Goal: Register for event/course

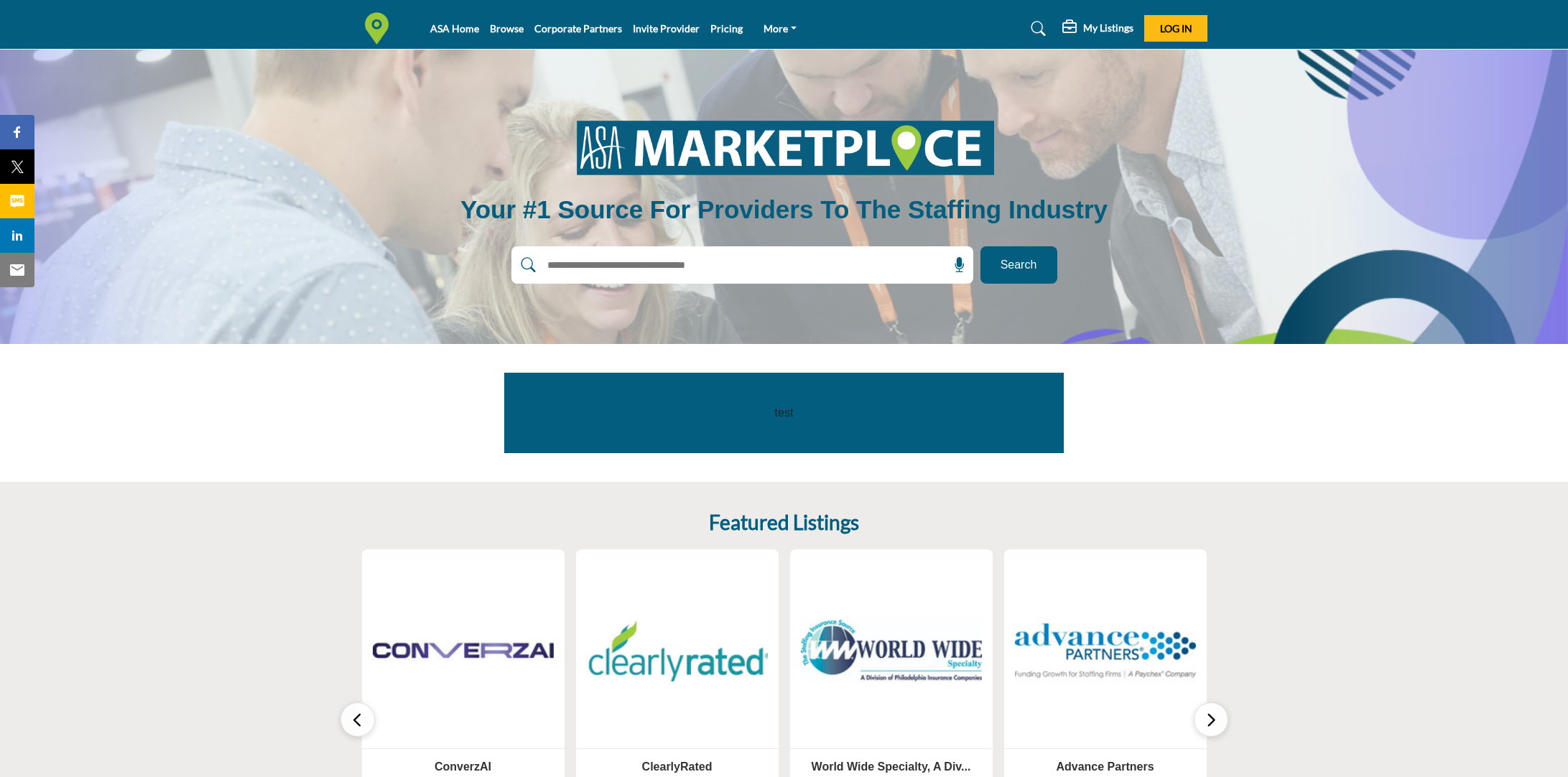
click at [1086, 25] on h5 "My Listings" at bounding box center [1108, 28] width 50 height 13
click at [1093, 58] on b "My Listings" at bounding box center [1099, 61] width 50 height 15
click at [1176, 28] on span "Log In" at bounding box center [1175, 28] width 32 height 13
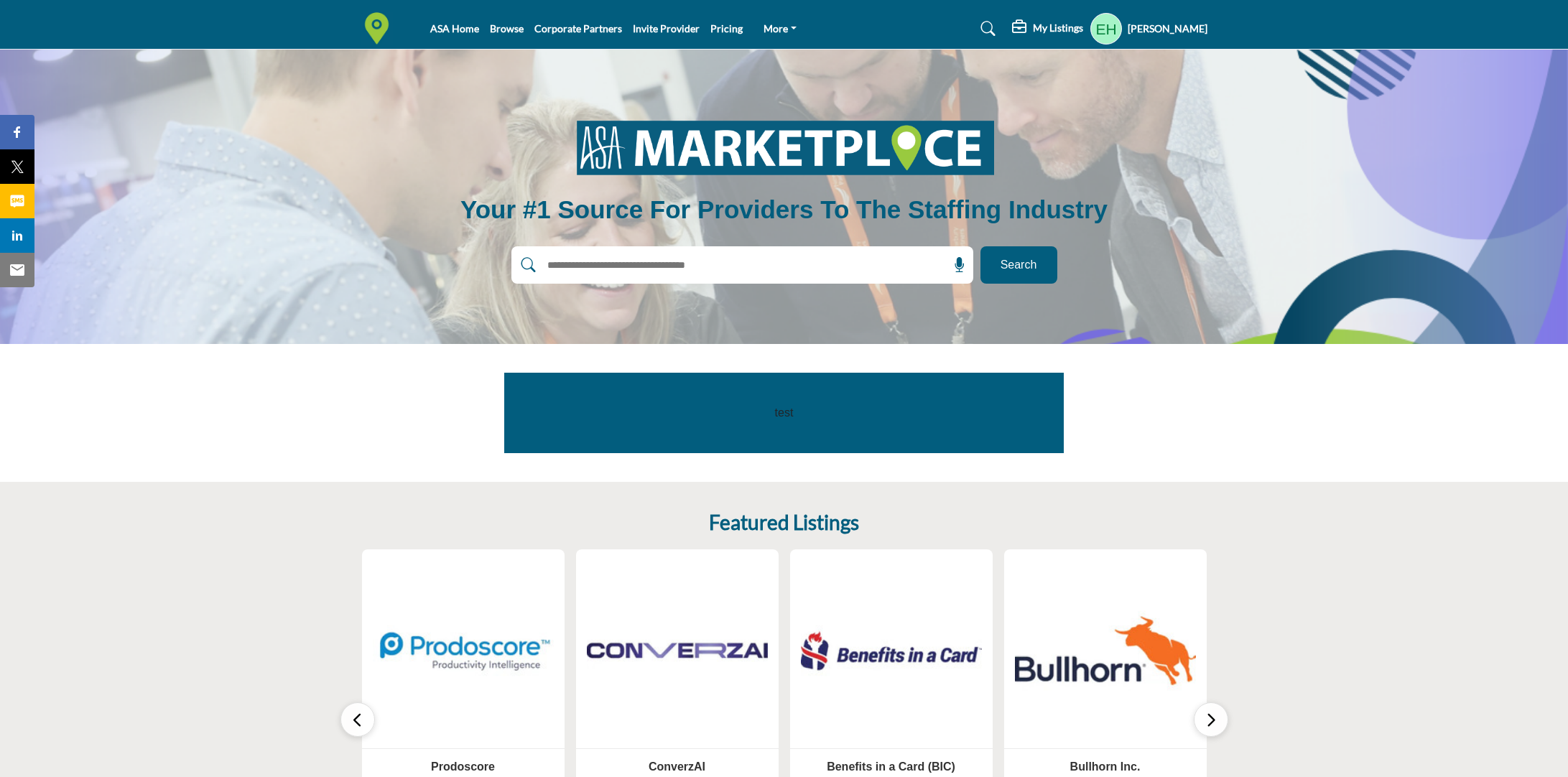
click at [1054, 20] on div "My Listings" at bounding box center [1048, 29] width 71 height 17
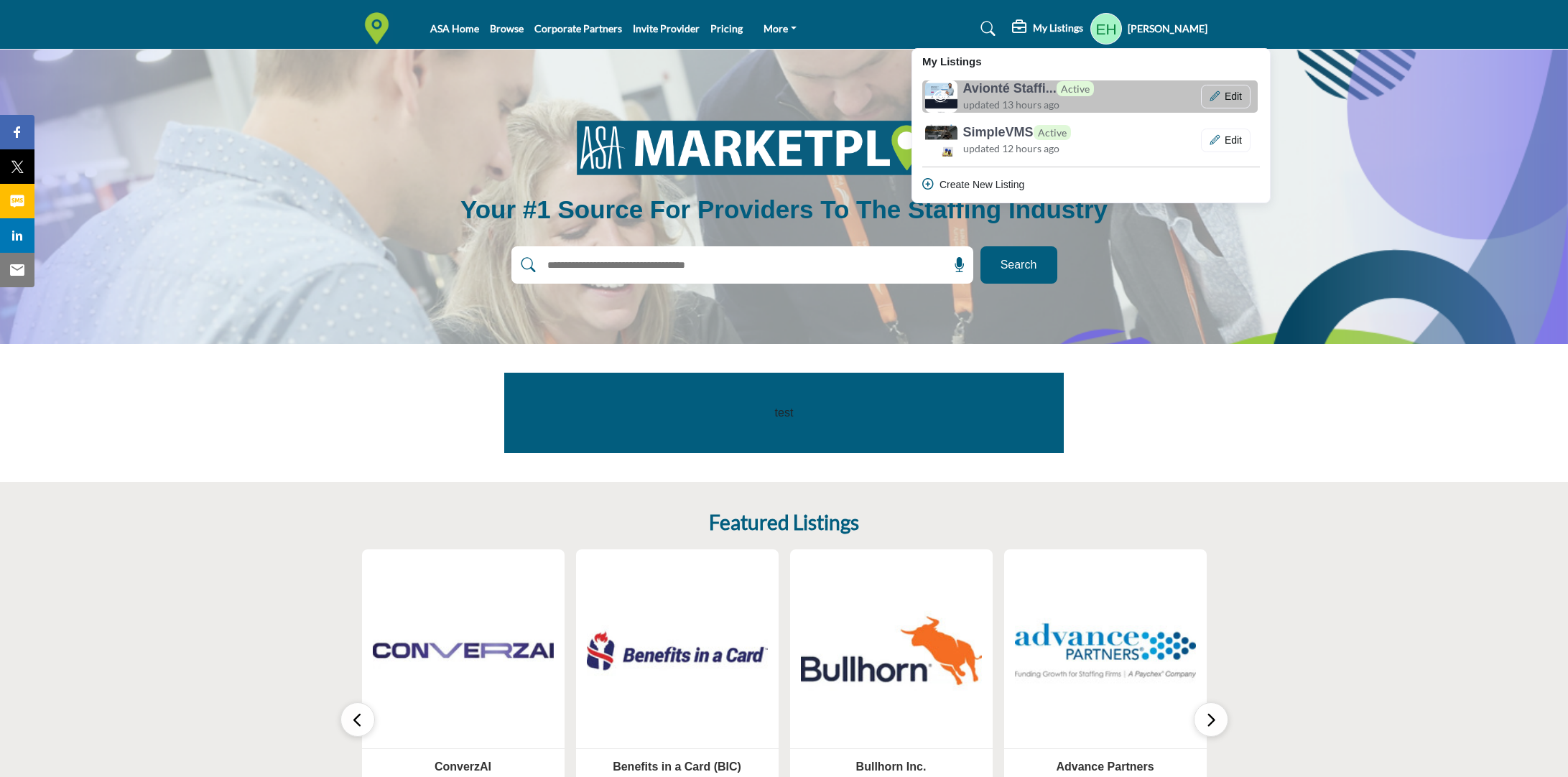
click at [1036, 101] on span "updated 13 hours ago" at bounding box center [1011, 104] width 96 height 15
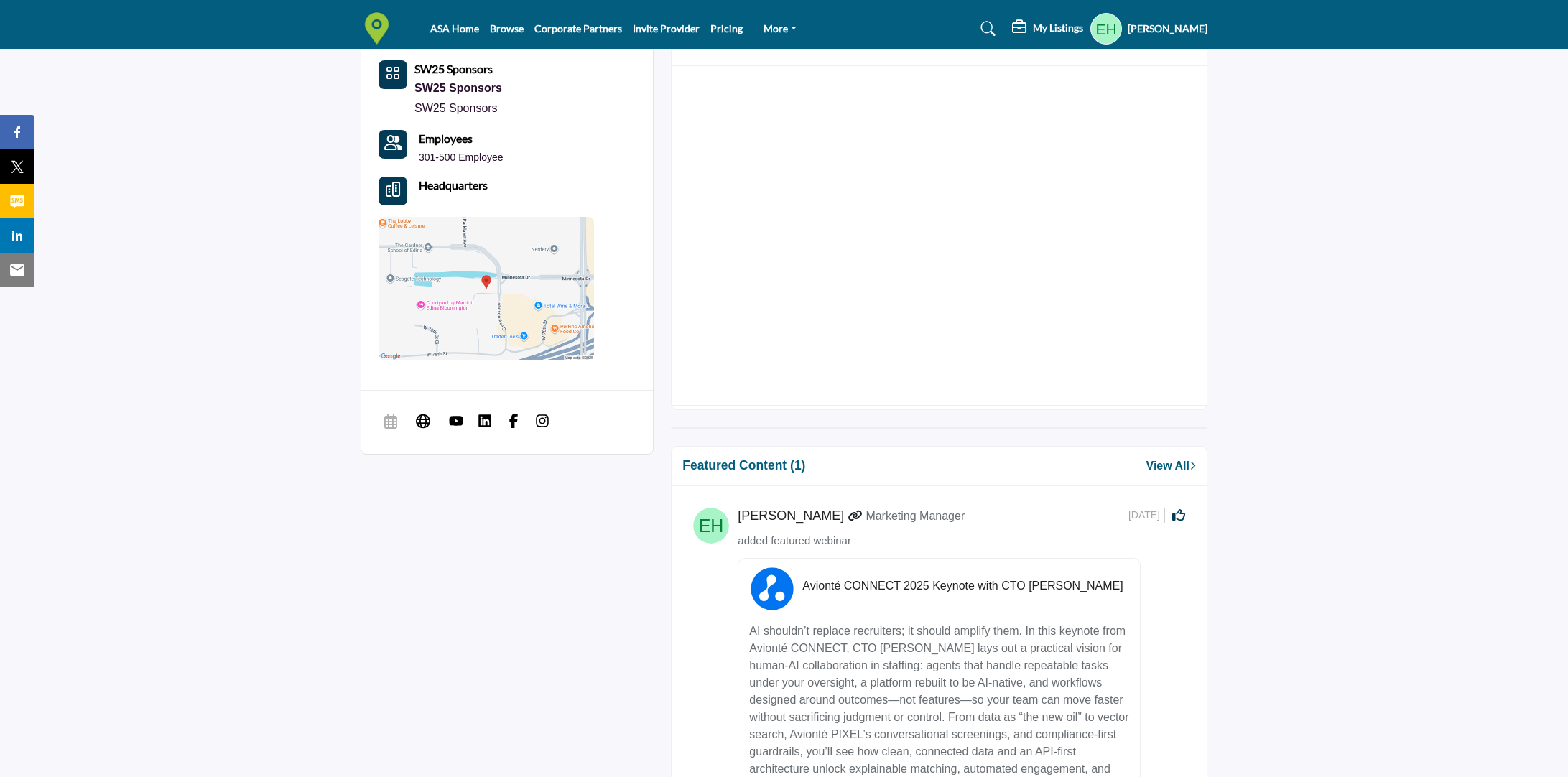
scroll to position [670, 0]
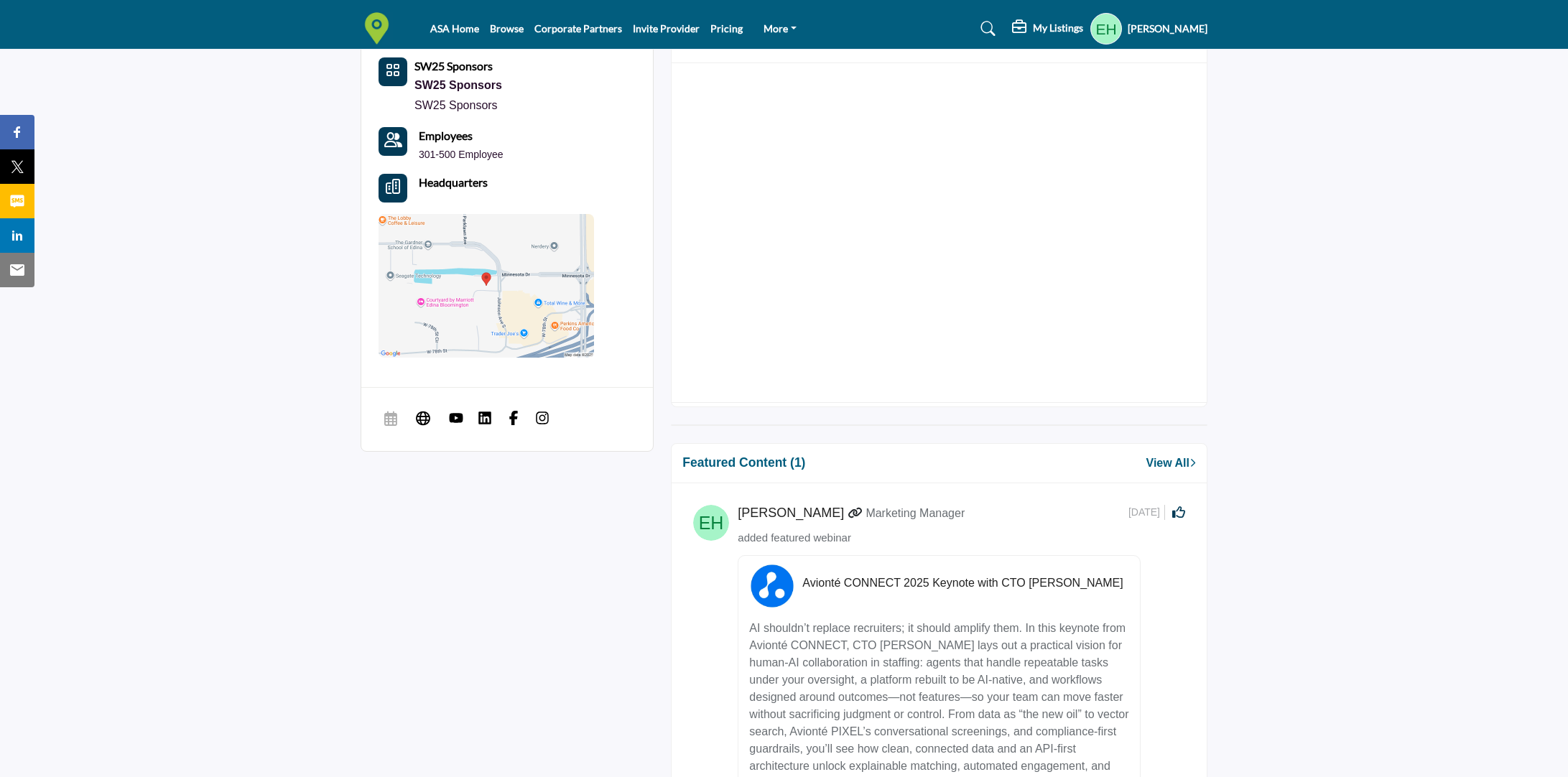
scroll to position [612, 0]
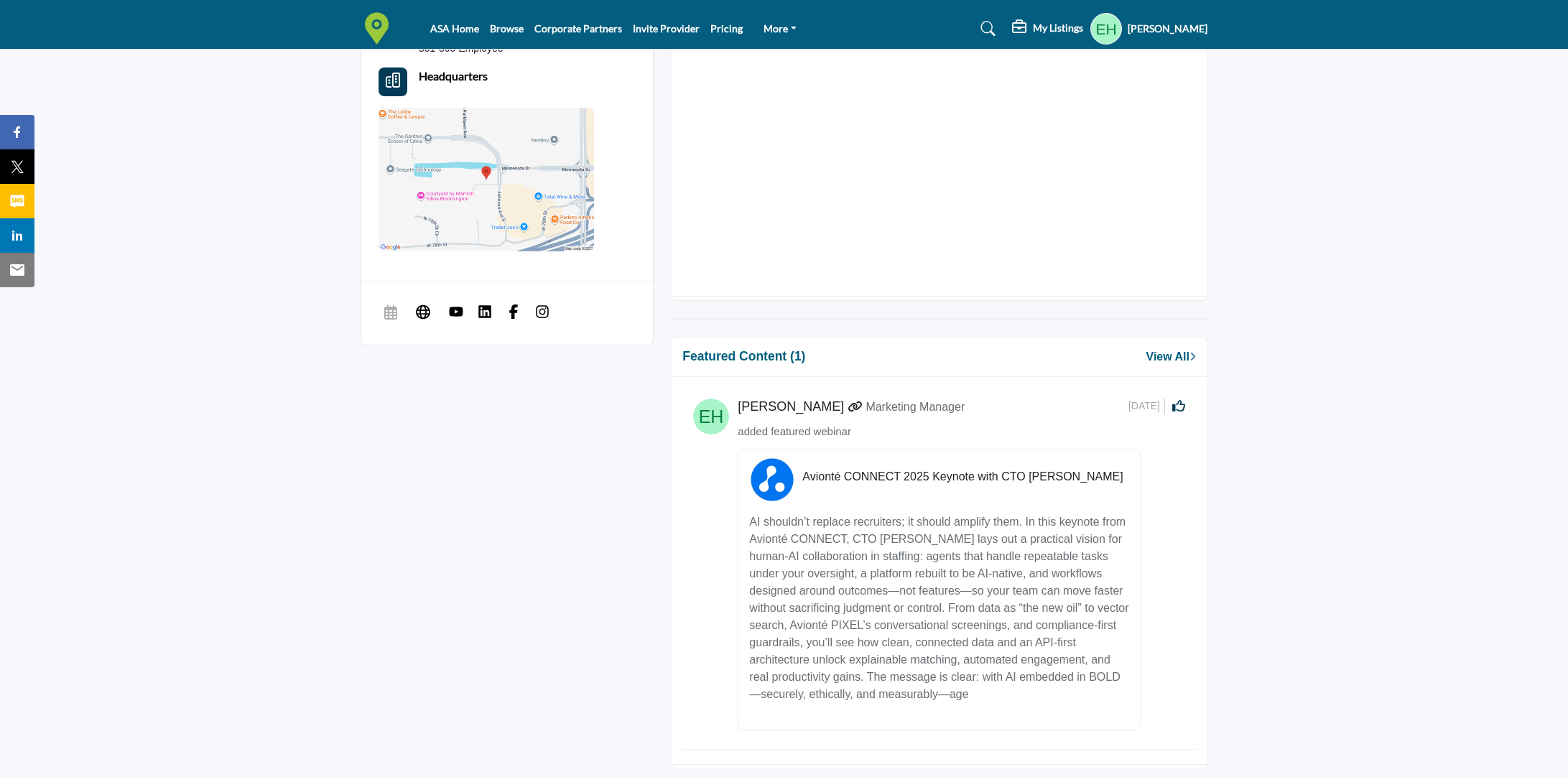
click at [914, 473] on h5 "Avionté CONNECT 2025 Keynote with CTO [PERSON_NAME]" at bounding box center [965, 476] width 326 height 13
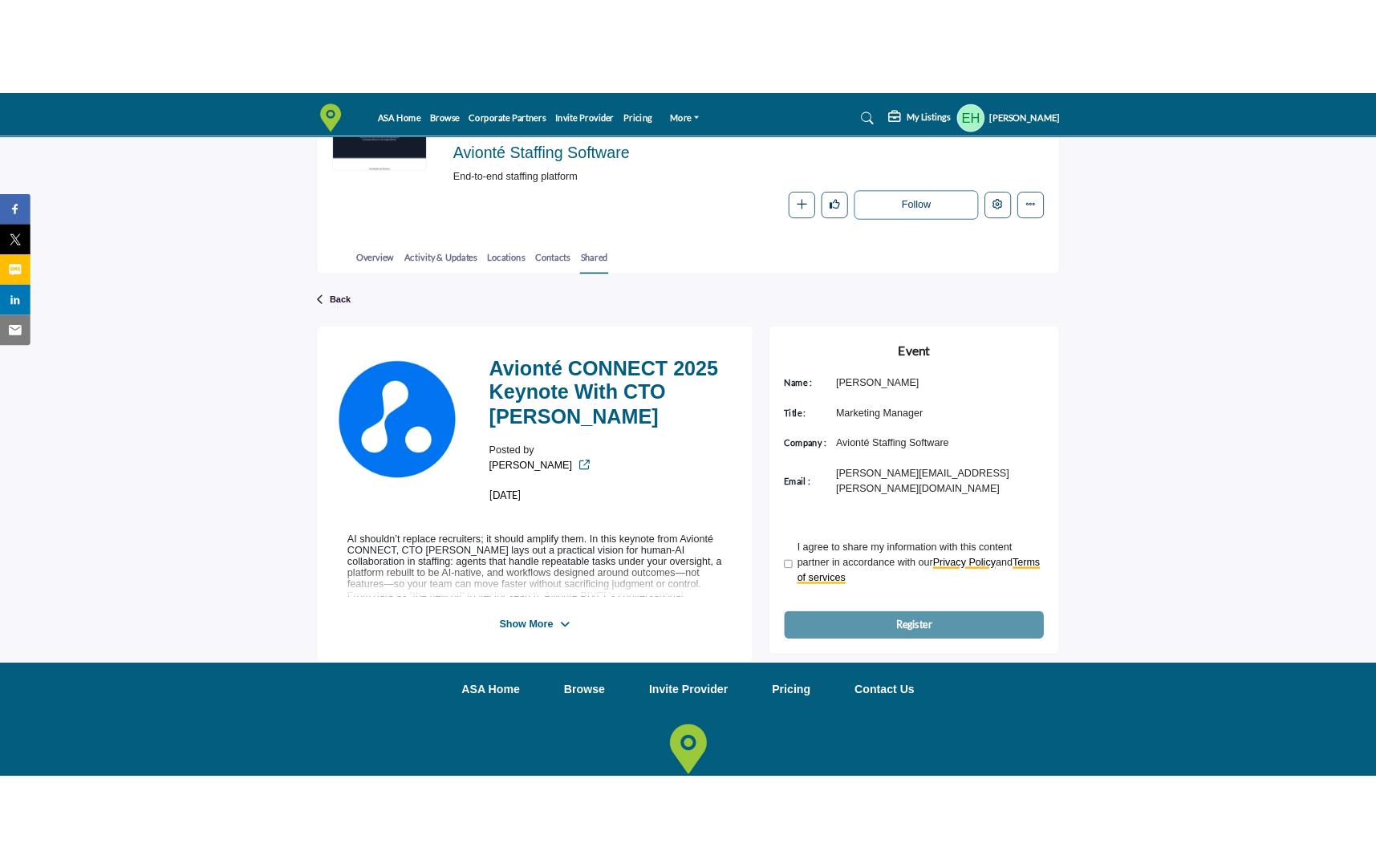
scroll to position [307, 0]
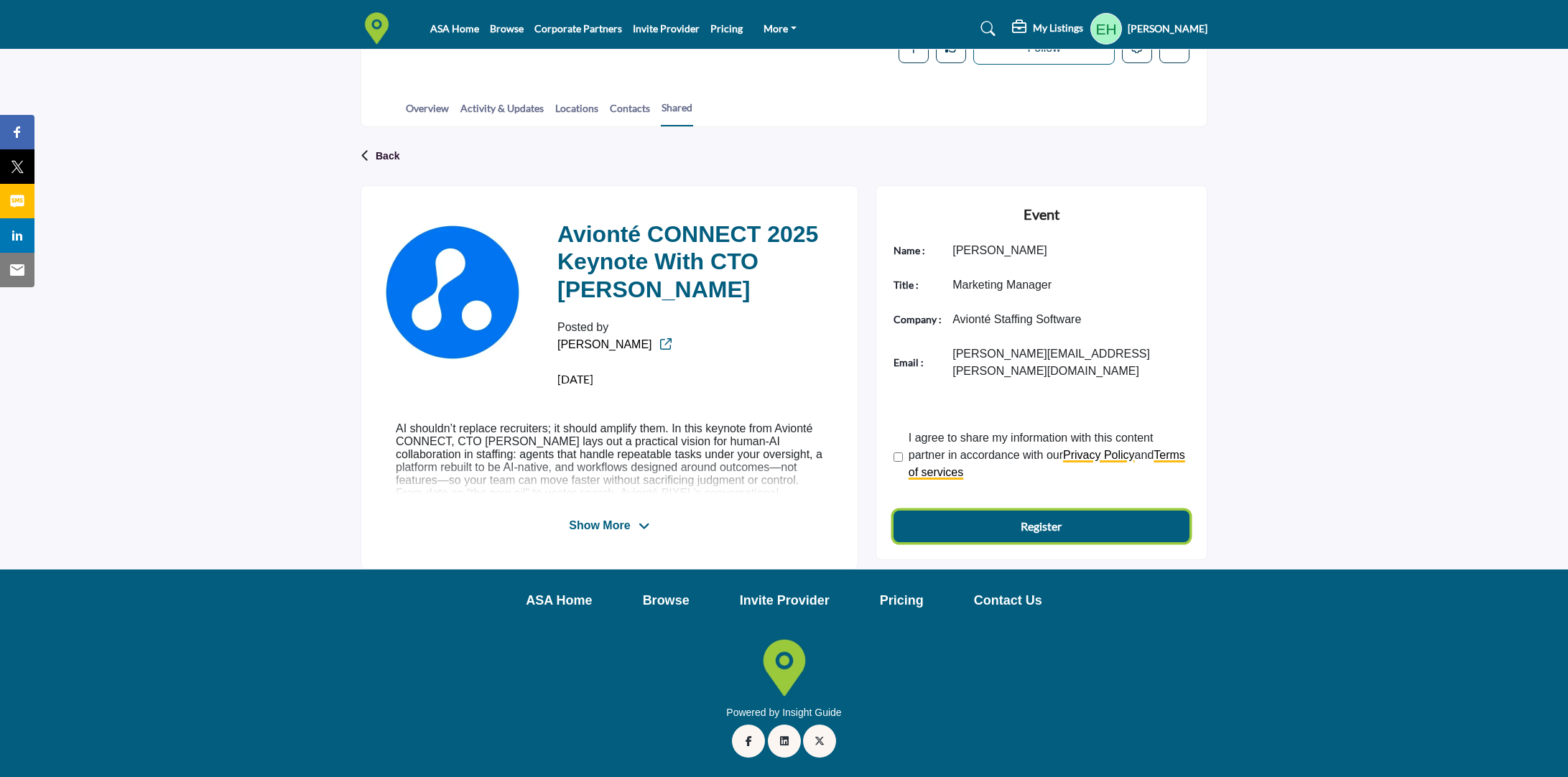
click at [1048, 518] on b "Register" at bounding box center [1041, 526] width 41 height 17
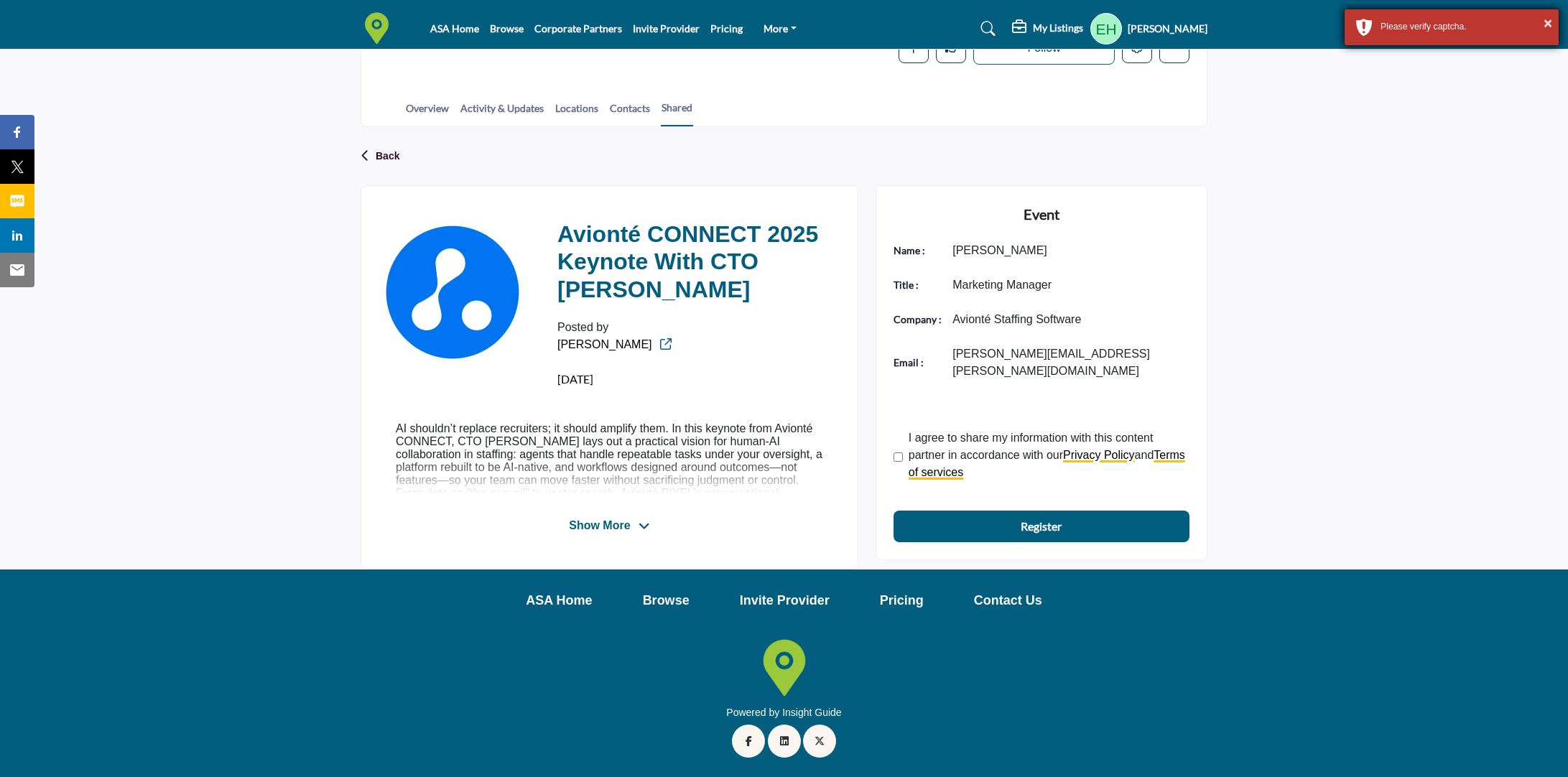
click at [1461, 31] on div "Please verify captcha." at bounding box center [1465, 27] width 168 height 13
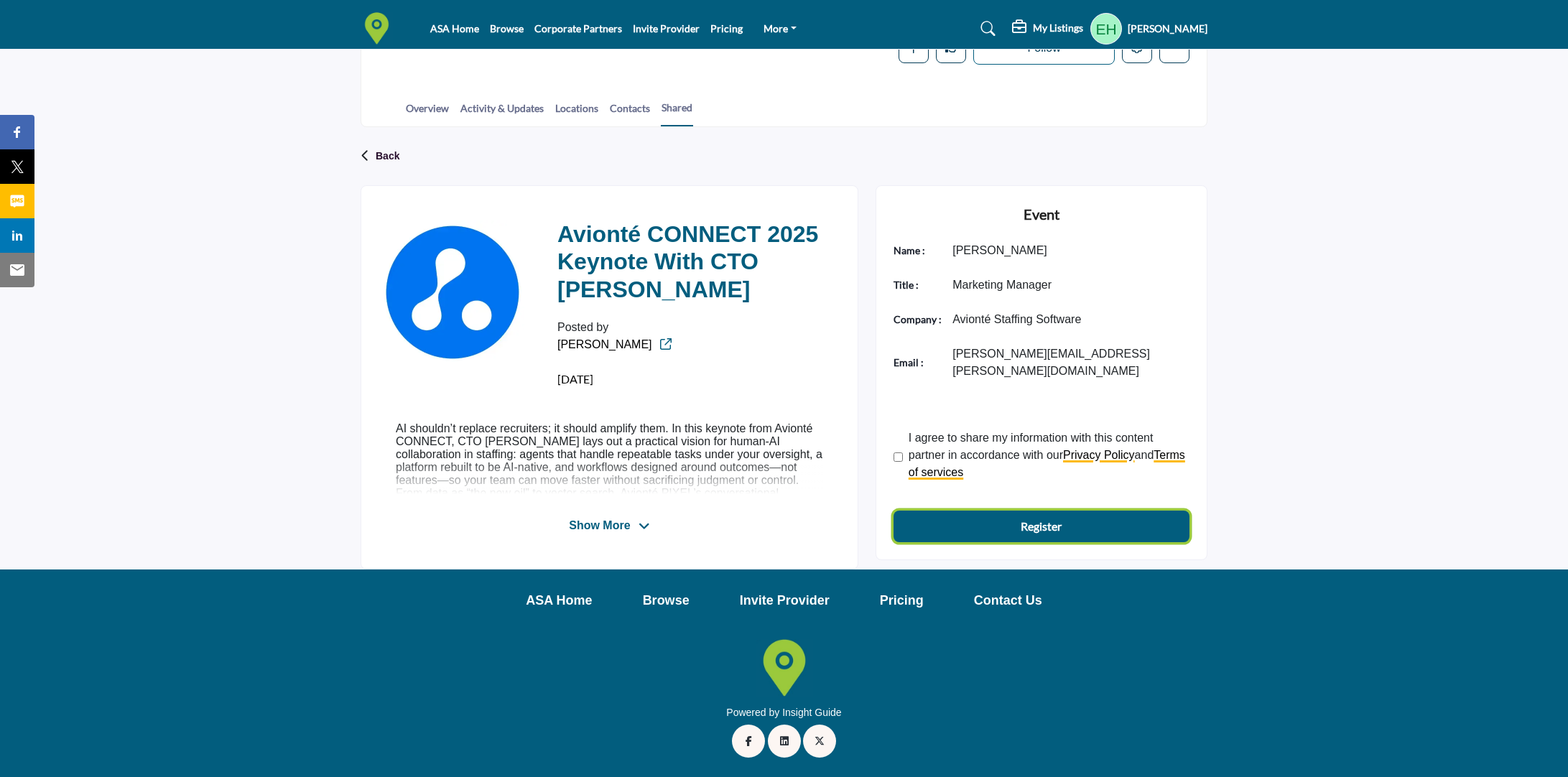
click at [1006, 514] on button "Register" at bounding box center [1041, 526] width 296 height 31
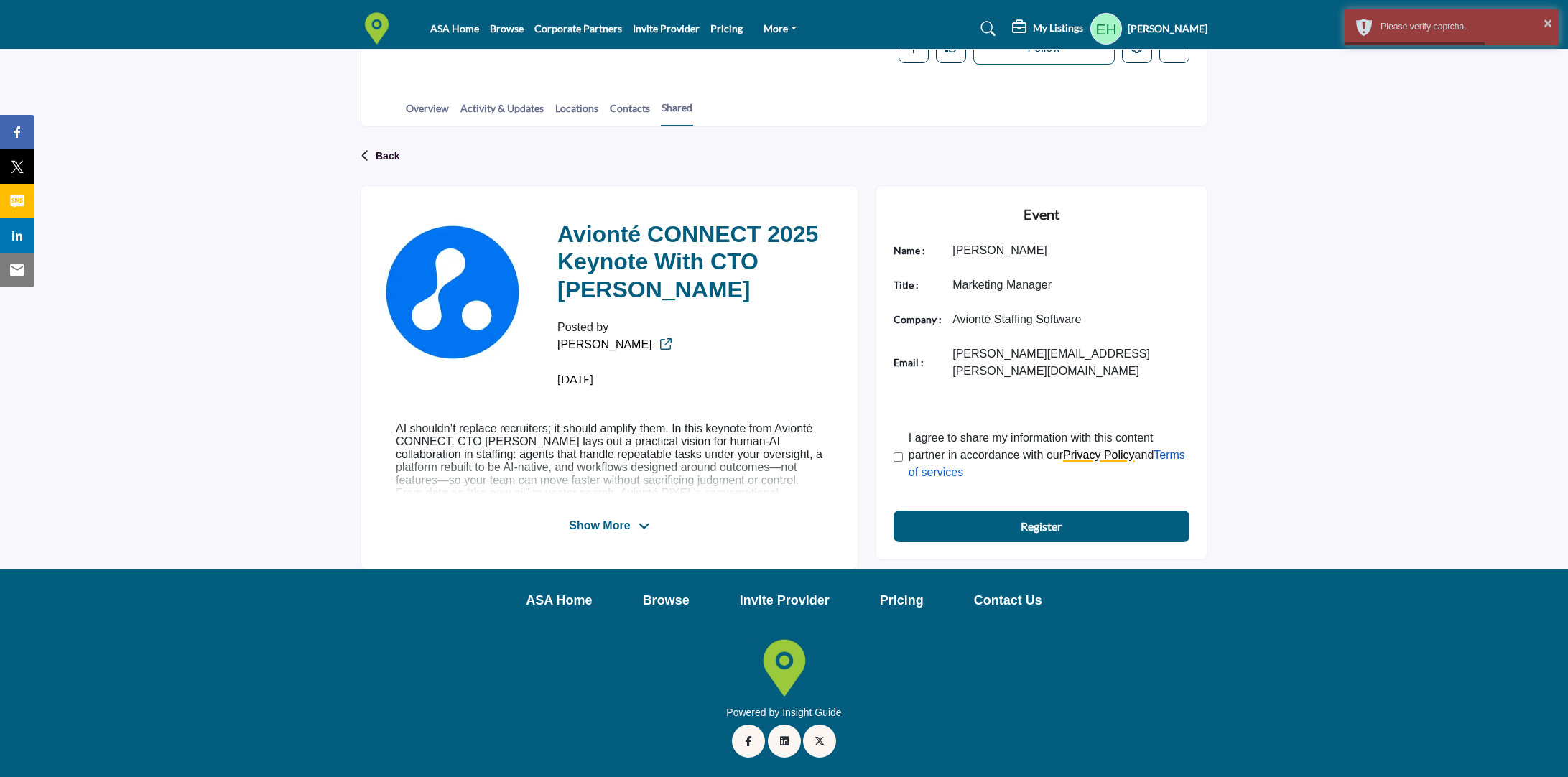
click at [943, 453] on link "Terms of services" at bounding box center [1047, 464] width 277 height 30
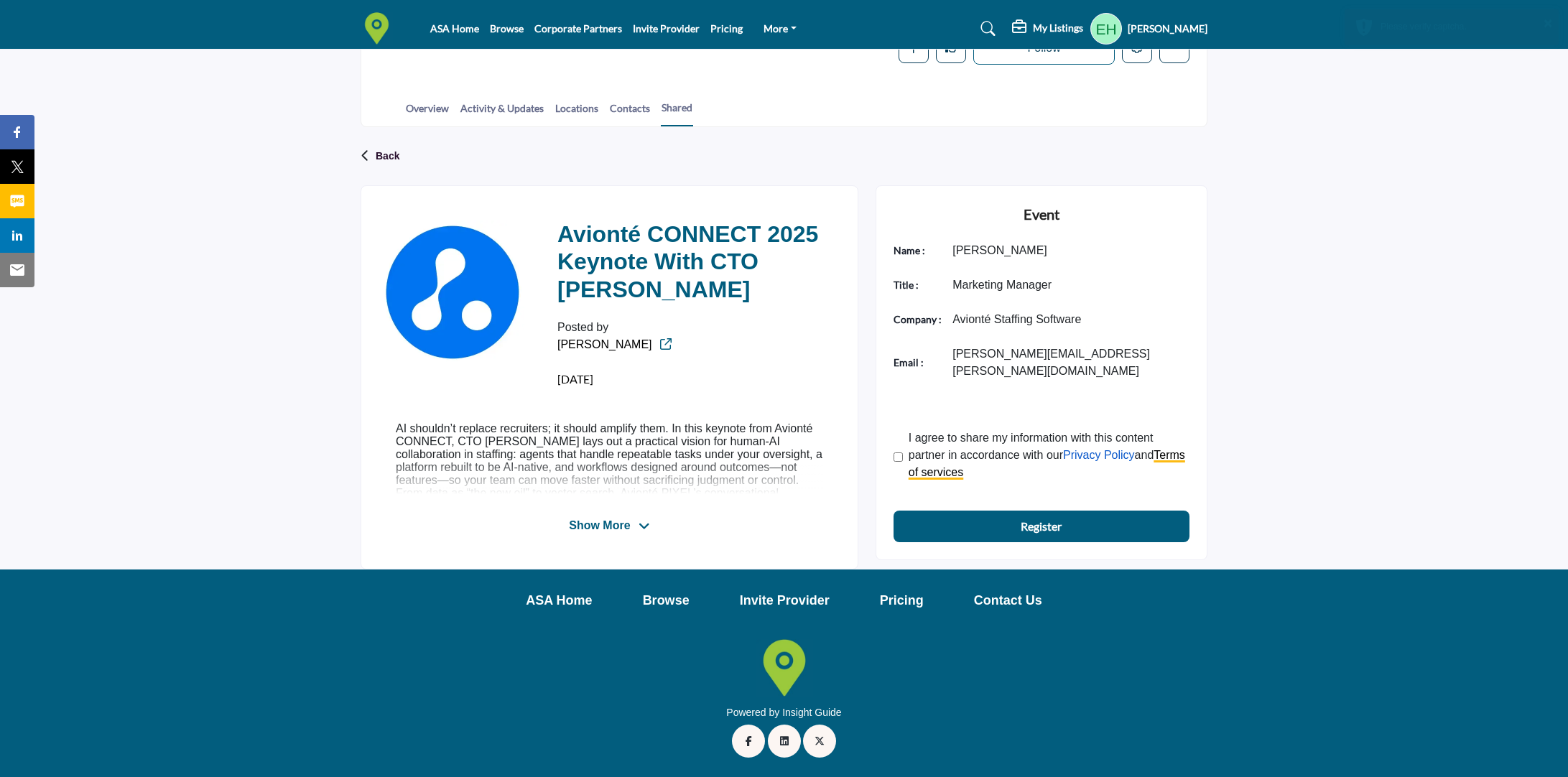
click at [1114, 449] on link "Privacy Policy" at bounding box center [1099, 455] width 72 height 13
click at [1025, 518] on b "Register" at bounding box center [1041, 526] width 41 height 17
click at [612, 529] on span "Show More" at bounding box center [599, 526] width 61 height 17
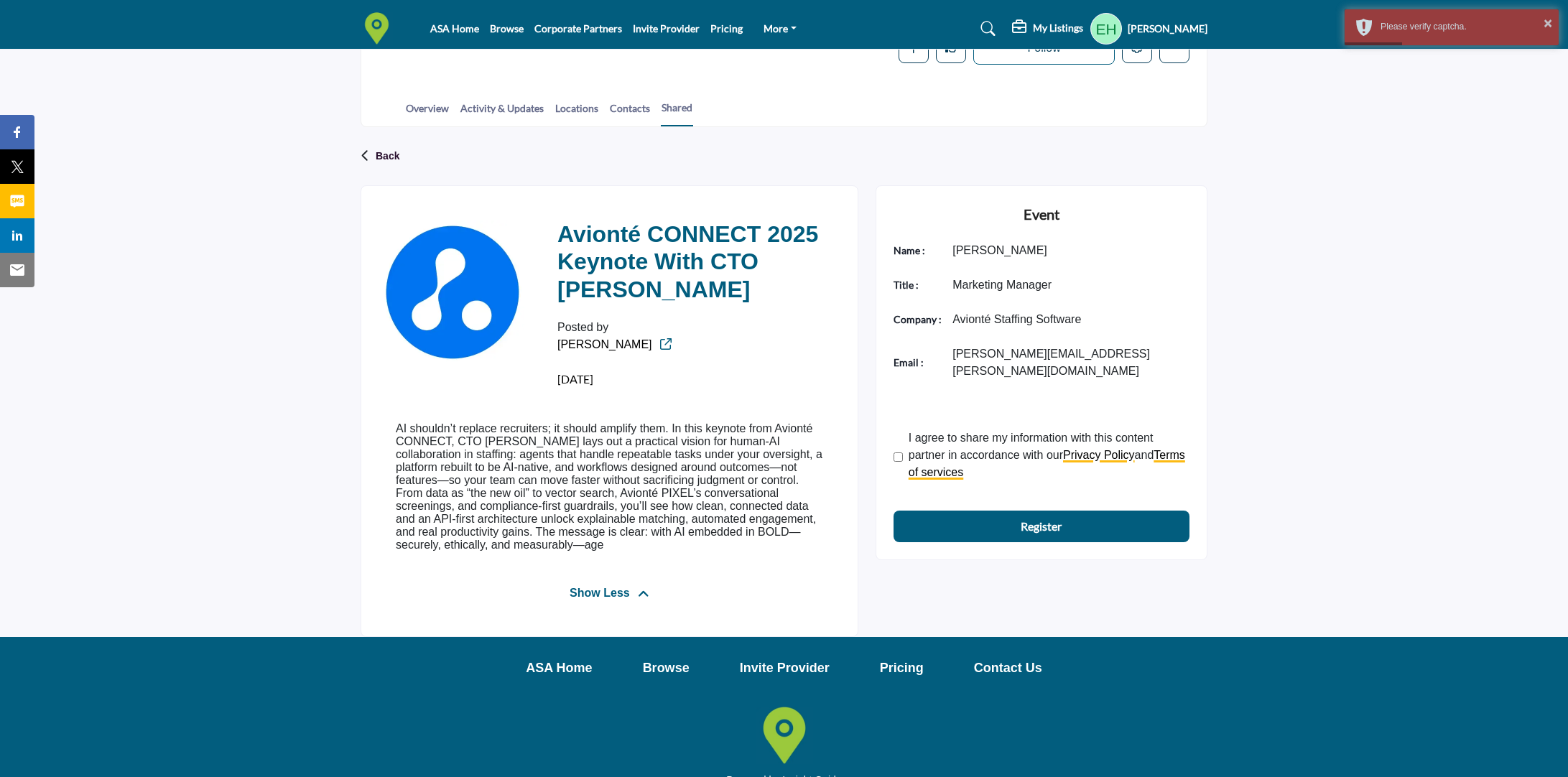
click at [1074, 472] on div "I agree to share my information with this content partner in accordance with ou…" at bounding box center [1041, 457] width 296 height 72
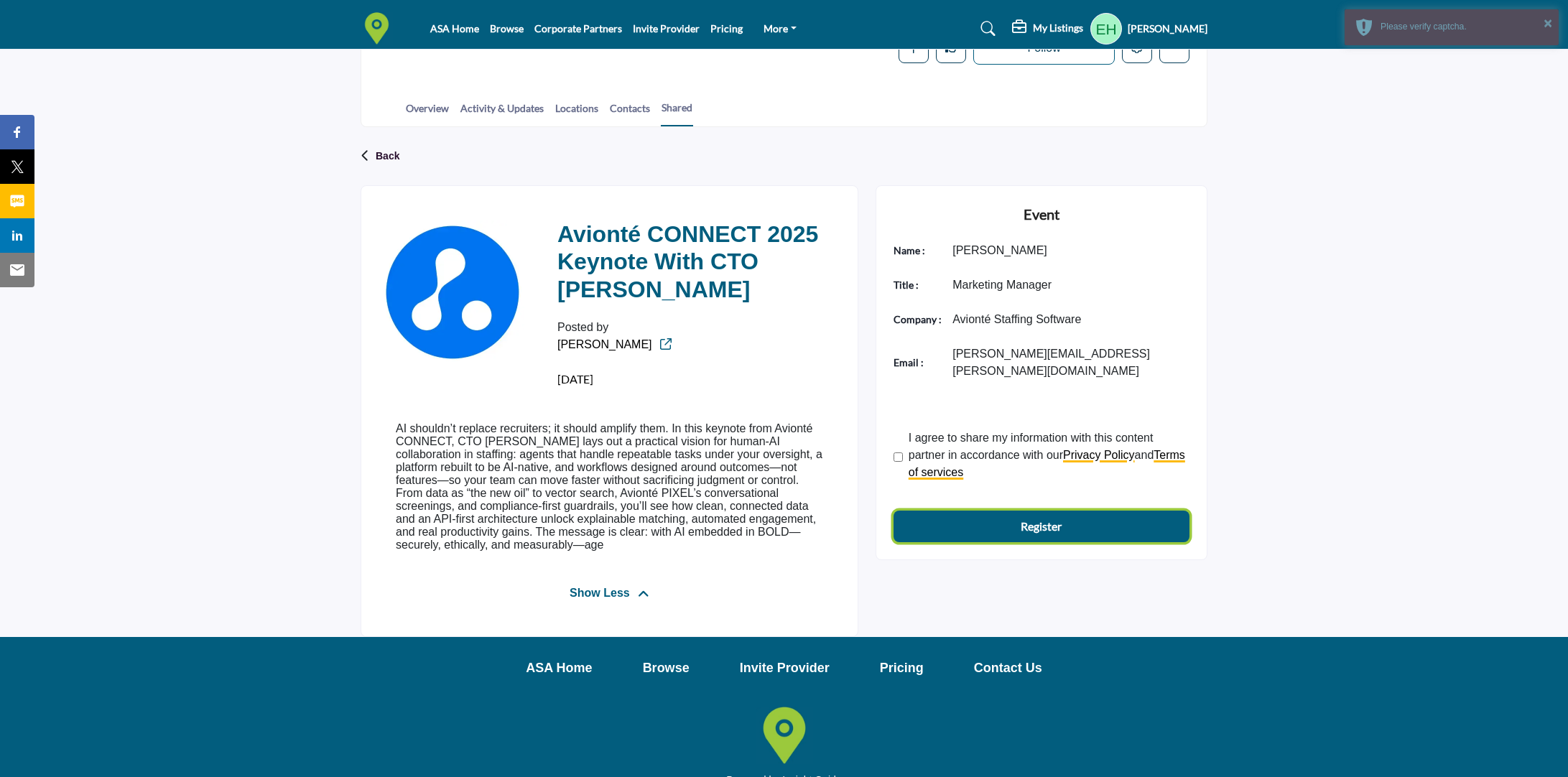
click at [1049, 518] on b "Register" at bounding box center [1041, 526] width 41 height 17
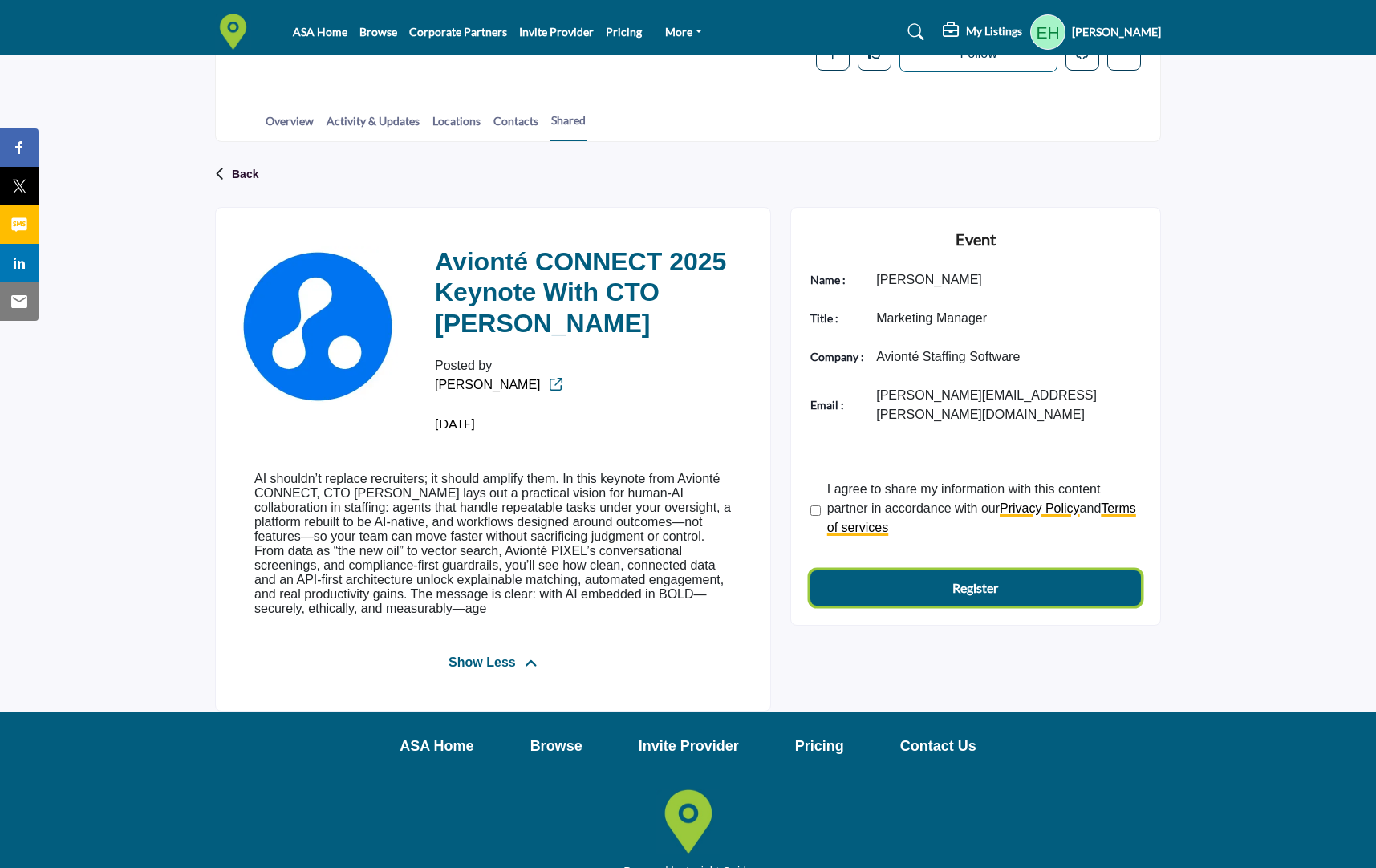
click at [987, 578] on b "Register" at bounding box center [975, 588] width 46 height 19
click at [1238, 244] on div "Back Avionté CONNECT 2025 Keynote with CTO Odell Tuttle Posted by Emily" at bounding box center [688, 427] width 1376 height 570
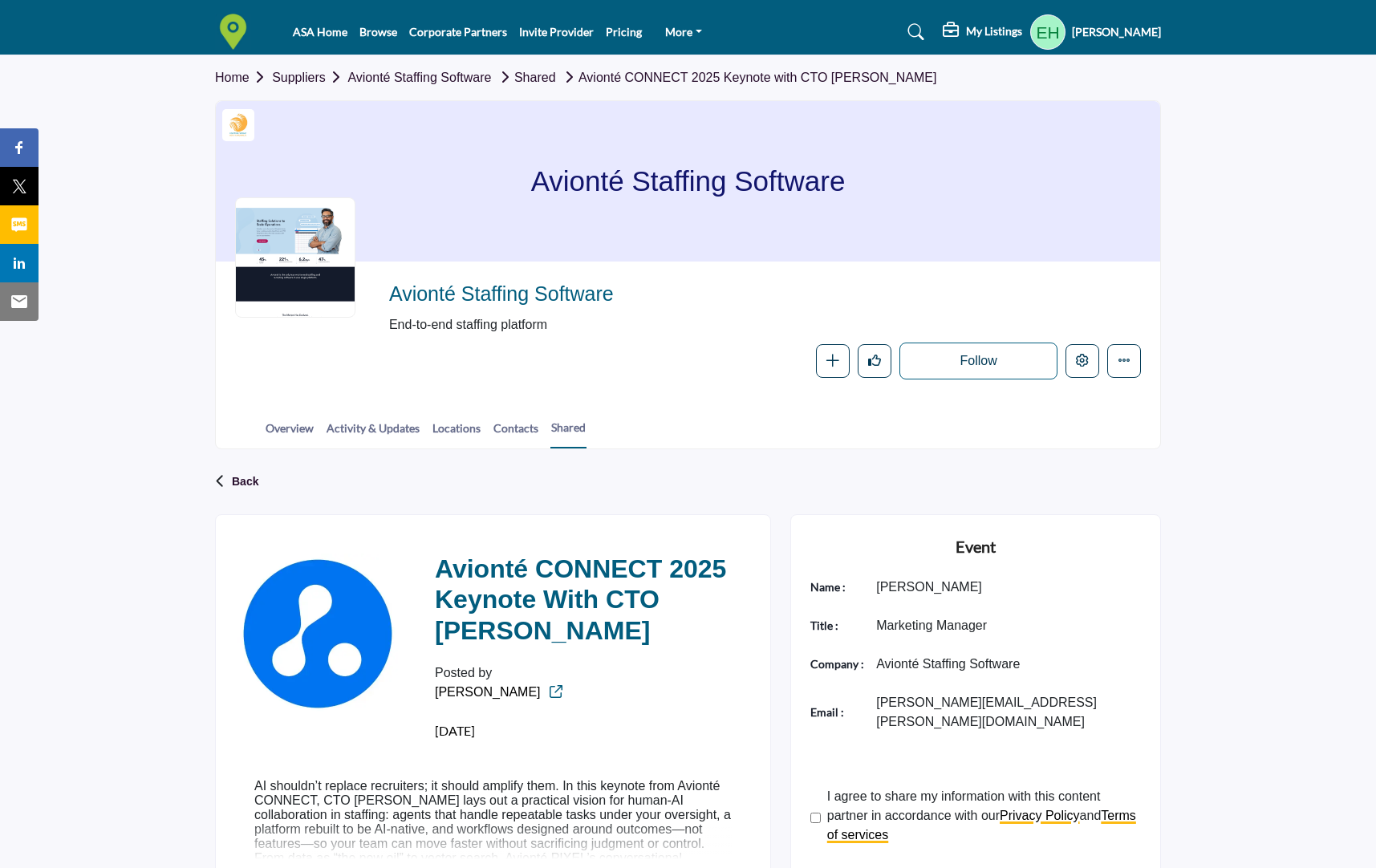
click at [290, 80] on link "Suppliers" at bounding box center [310, 78] width 75 height 14
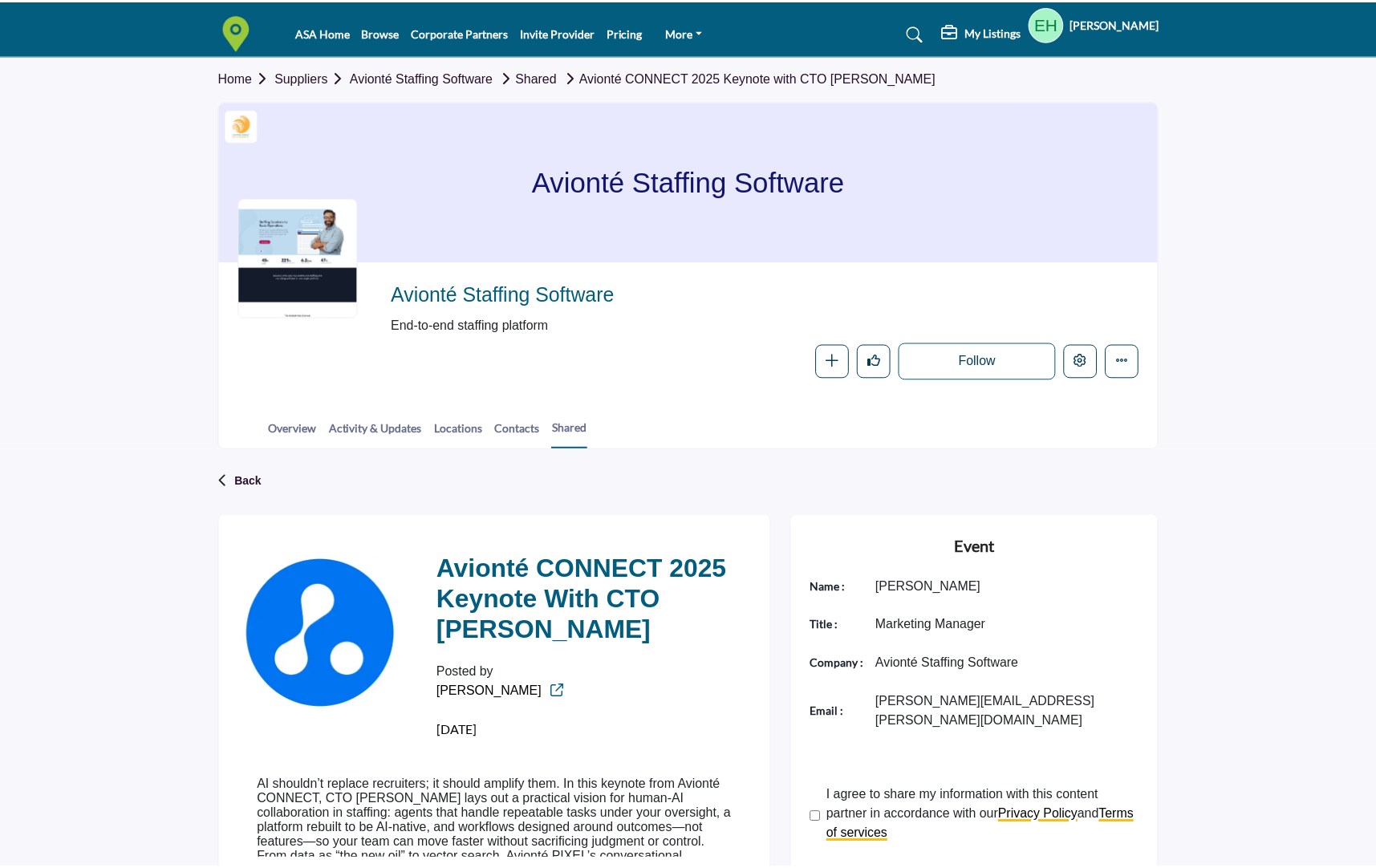
scroll to position [307, 0]
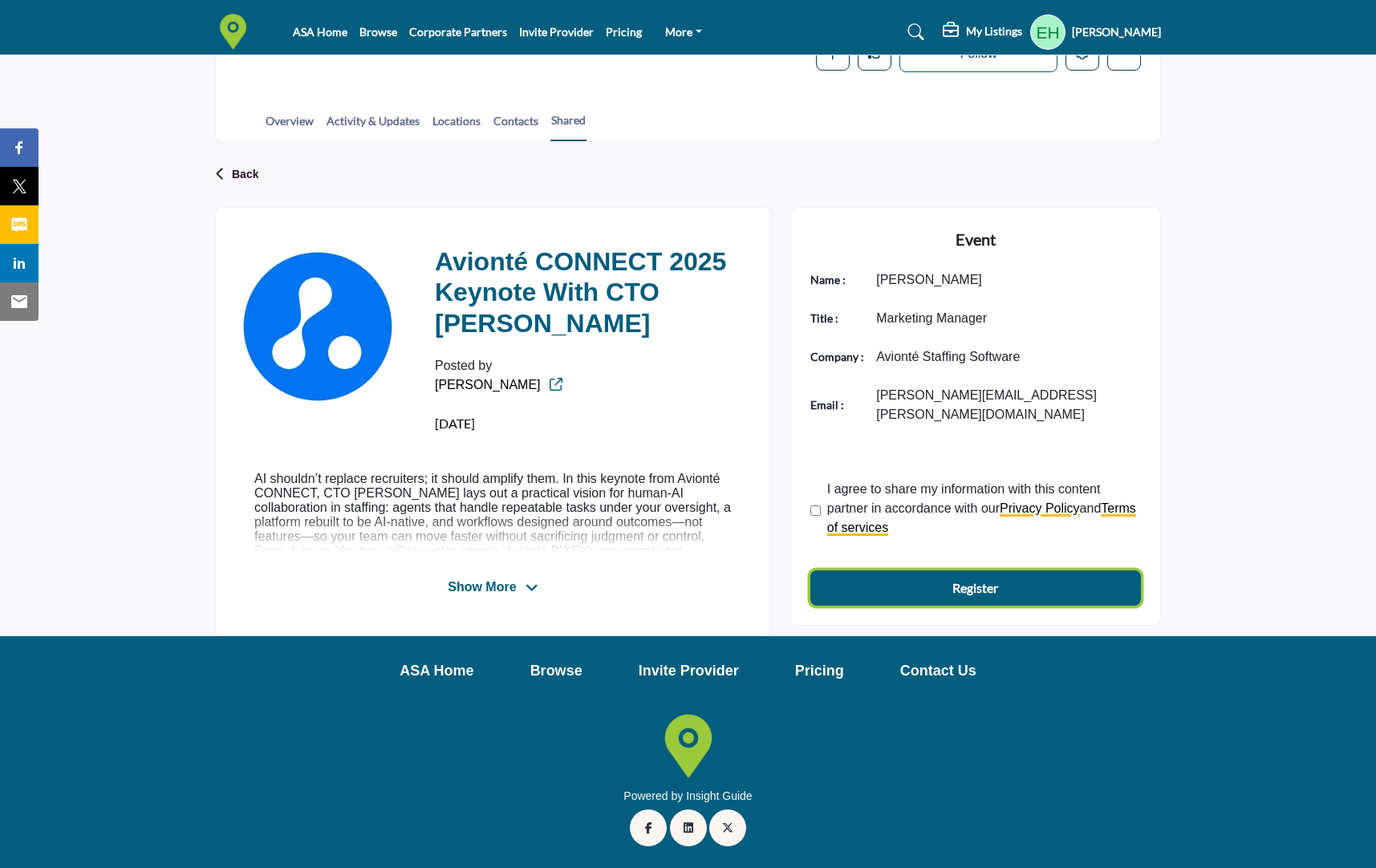
click at [985, 578] on b "Register" at bounding box center [975, 588] width 46 height 19
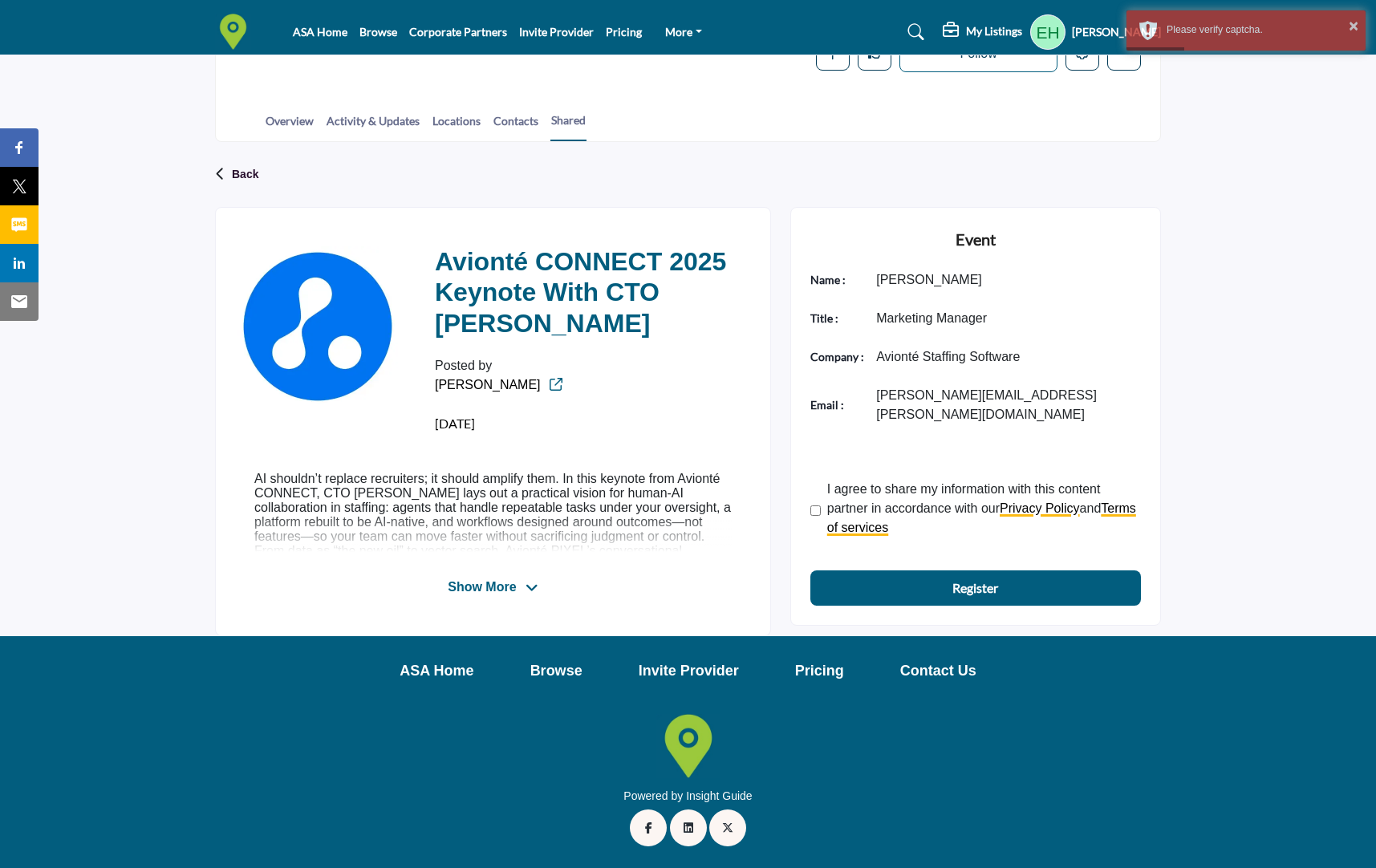
click at [1202, 289] on div "Back Avionté CONNECT 2025 Keynote with CTO Odell Tuttle Posted by Emily" at bounding box center [688, 389] width 1376 height 495
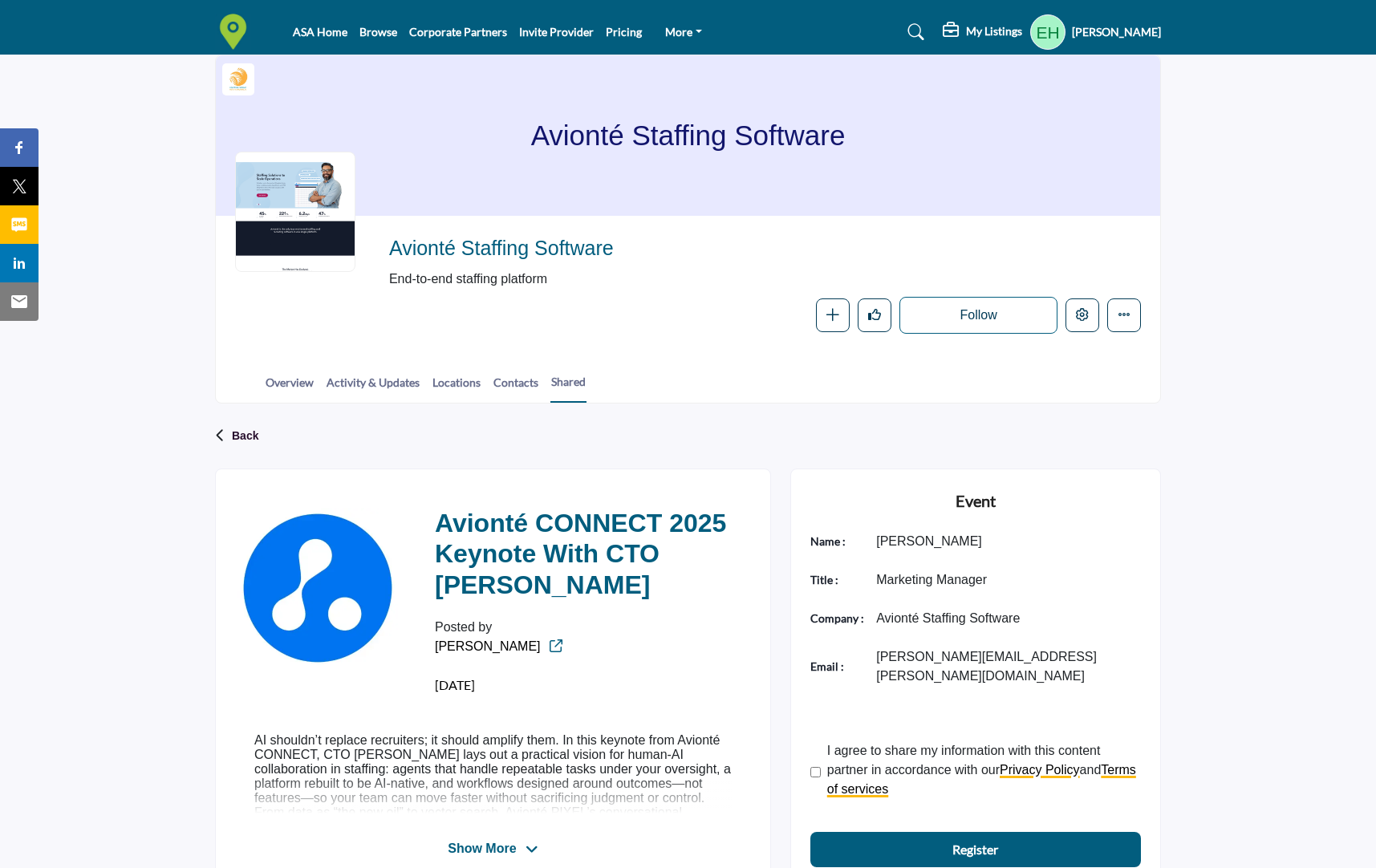
scroll to position [0, 0]
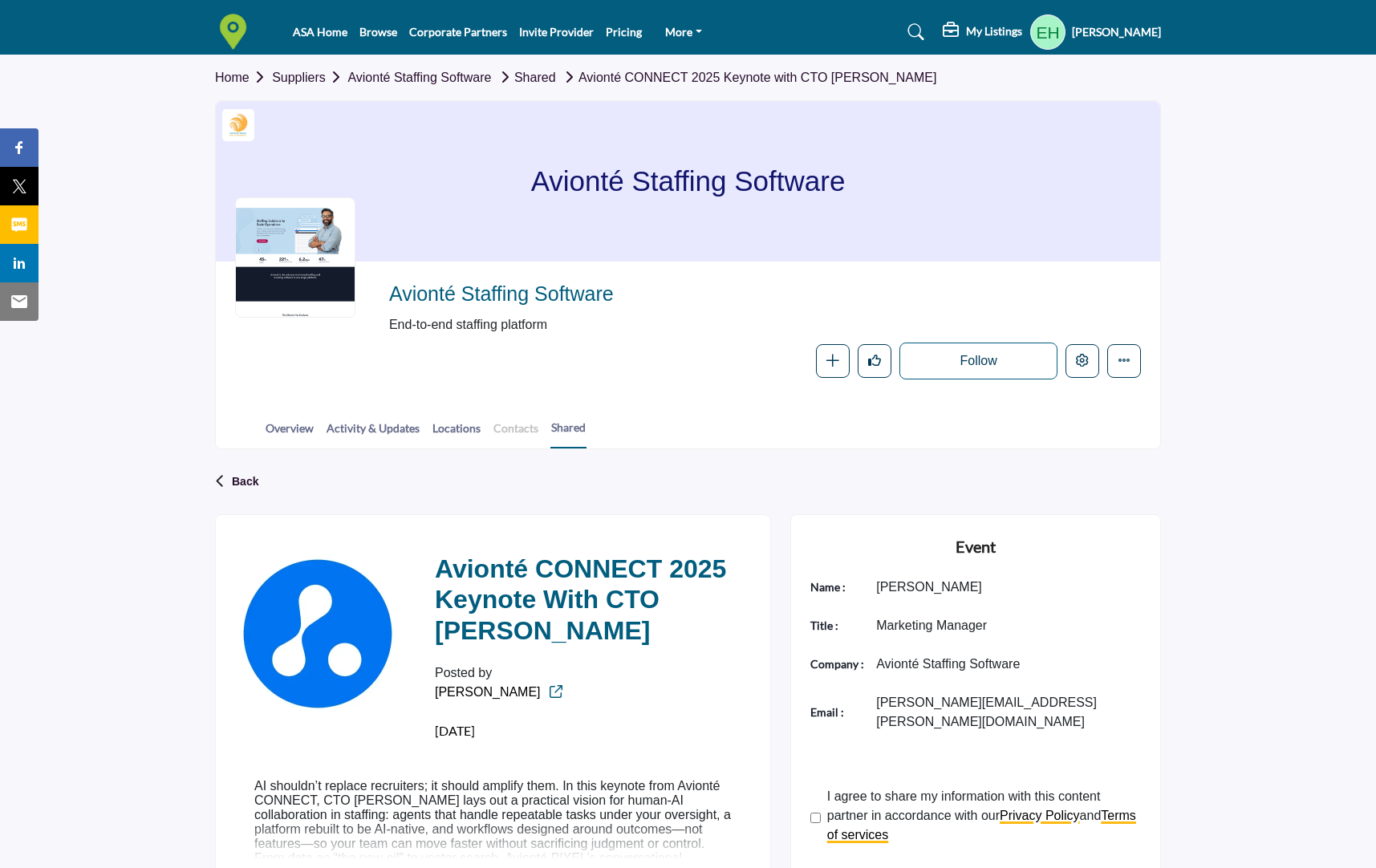
click at [512, 427] on link "Contacts" at bounding box center [516, 433] width 46 height 28
click at [443, 429] on link "Locations" at bounding box center [456, 433] width 50 height 28
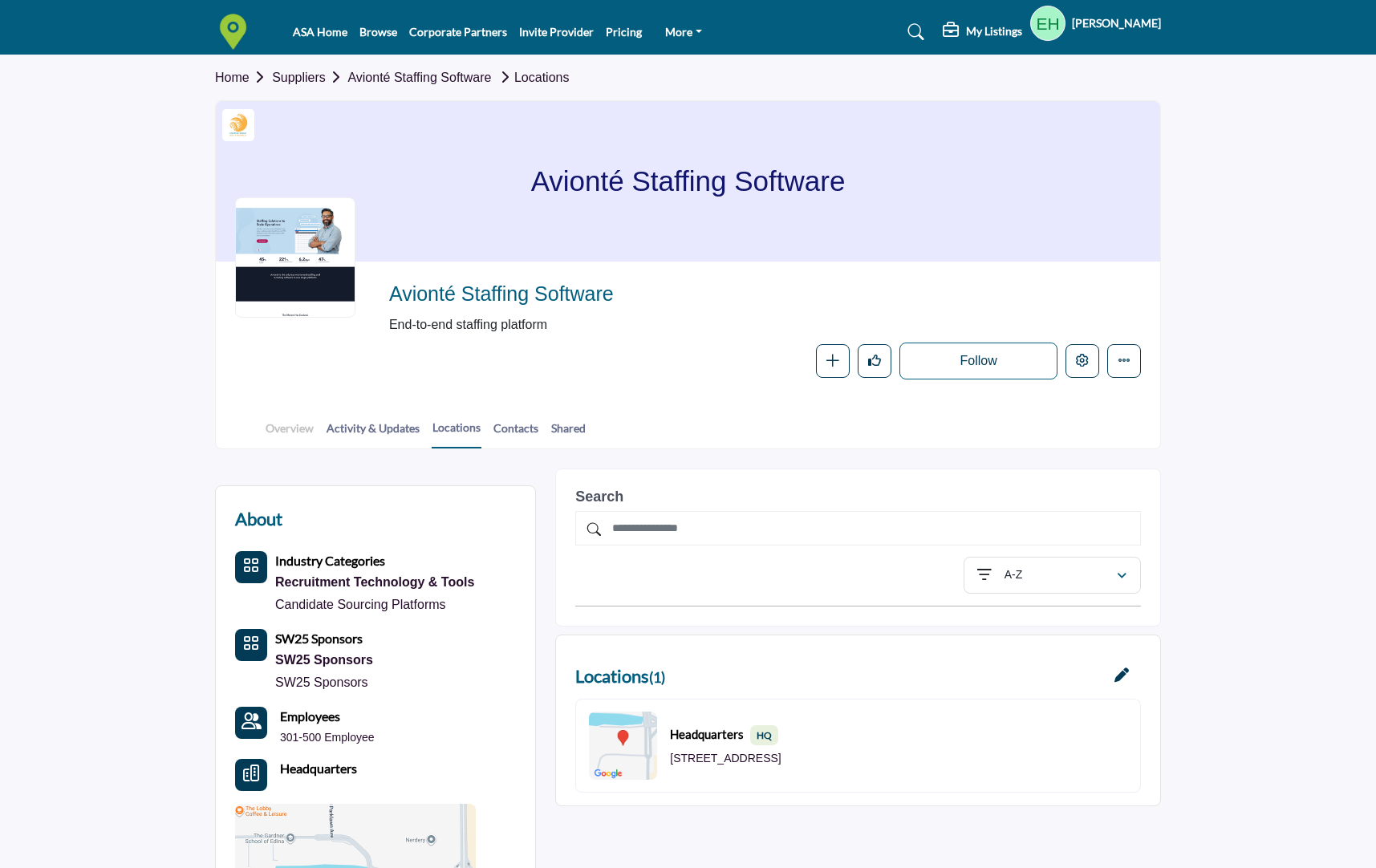
click at [0, 0] on div at bounding box center [0, 0] width 0 height 0
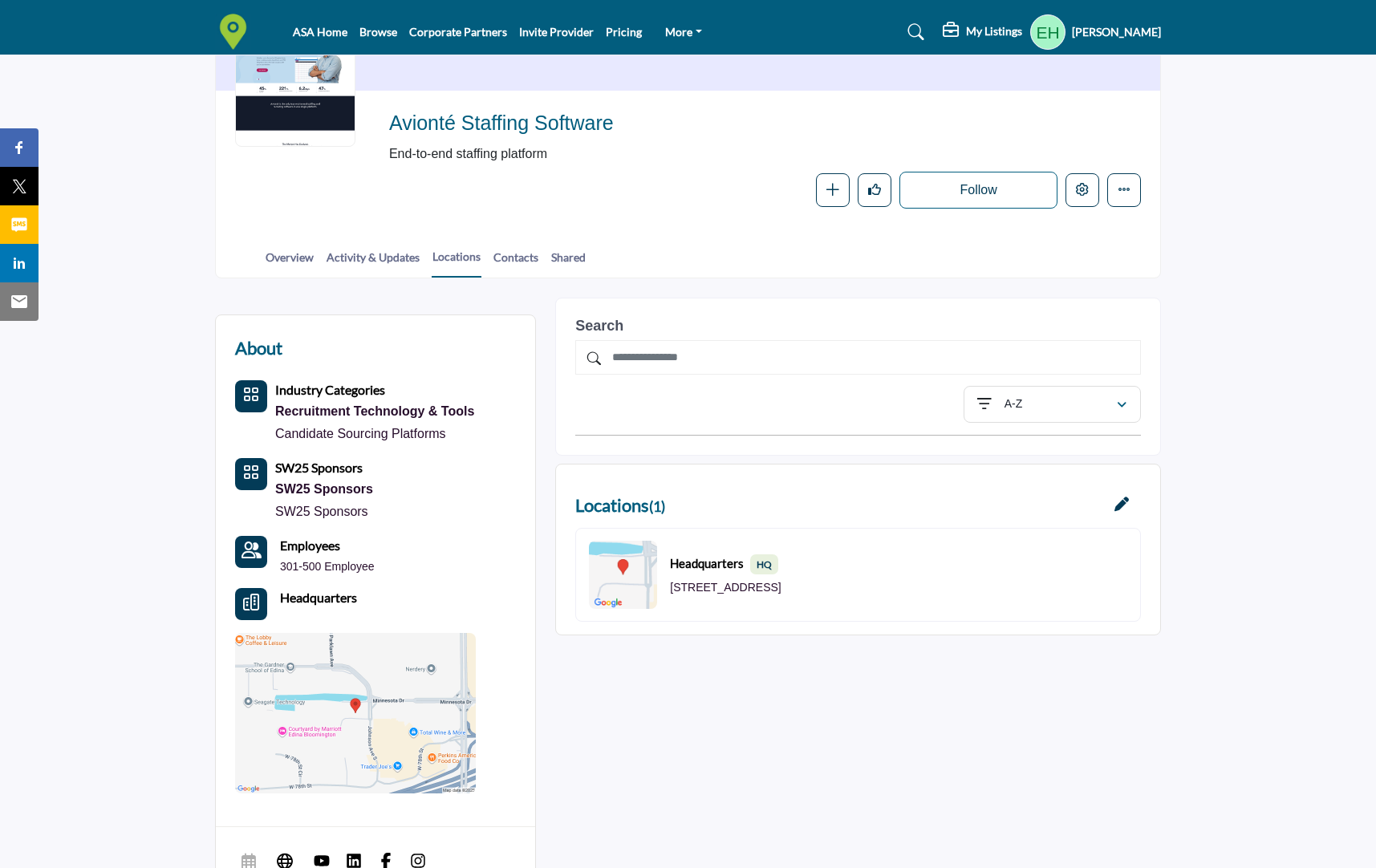
scroll to position [468, 0]
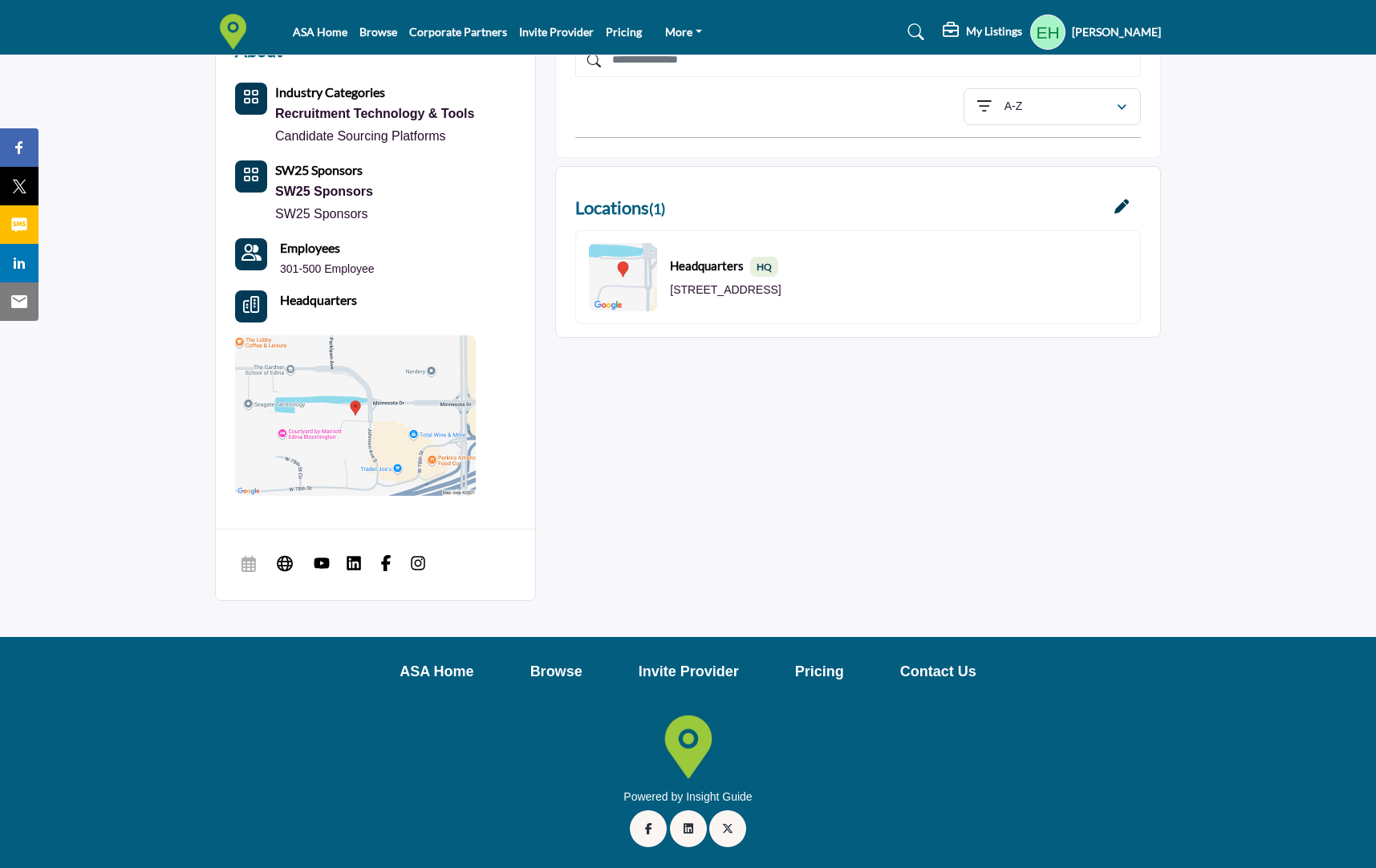
click at [322, 183] on div "SW25 Sponsors" at bounding box center [324, 192] width 98 height 23
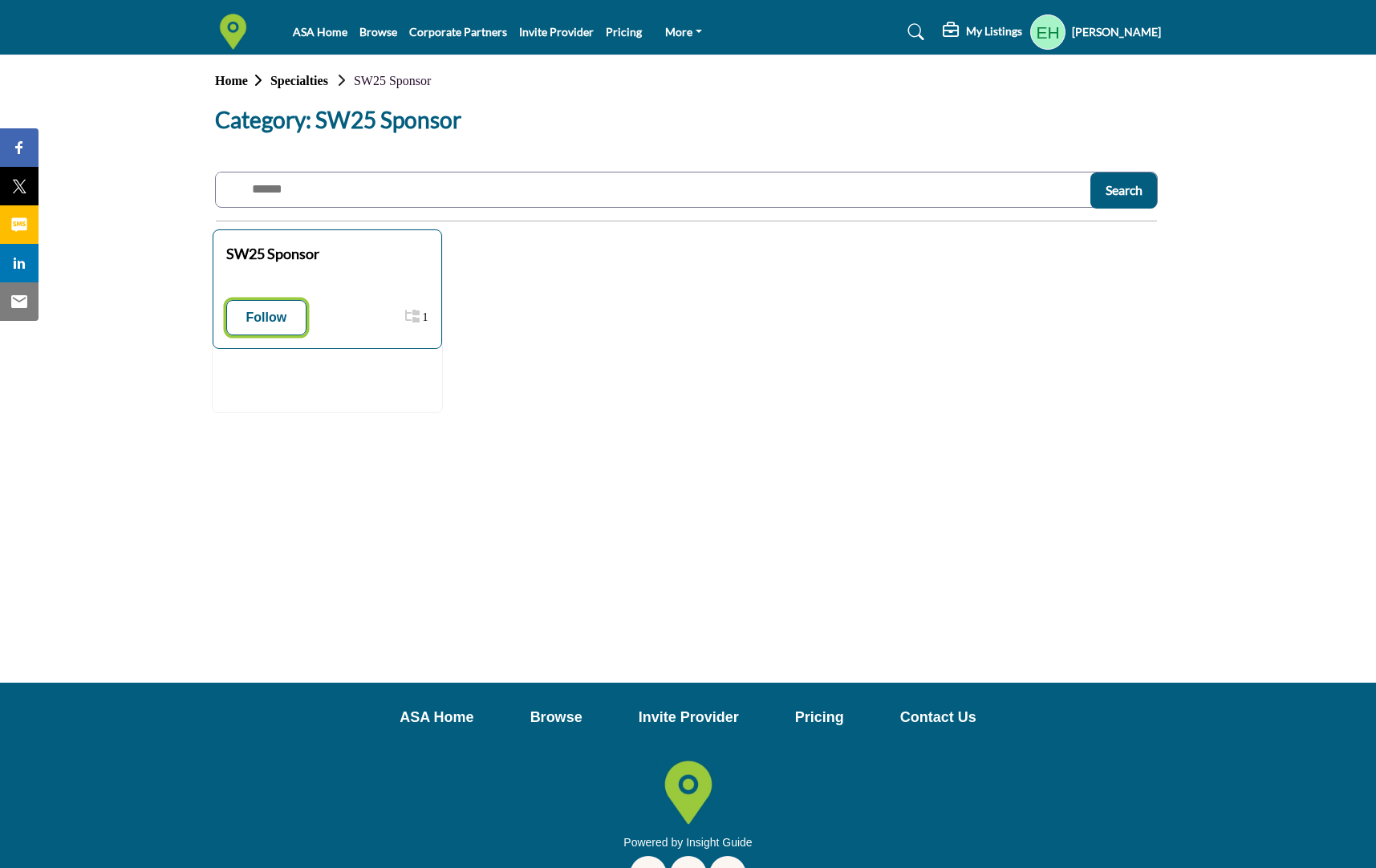
click at [259, 304] on button "Follow" at bounding box center [267, 318] width 81 height 35
click at [284, 256] on b "SW25 Sponsor" at bounding box center [273, 254] width 93 height 18
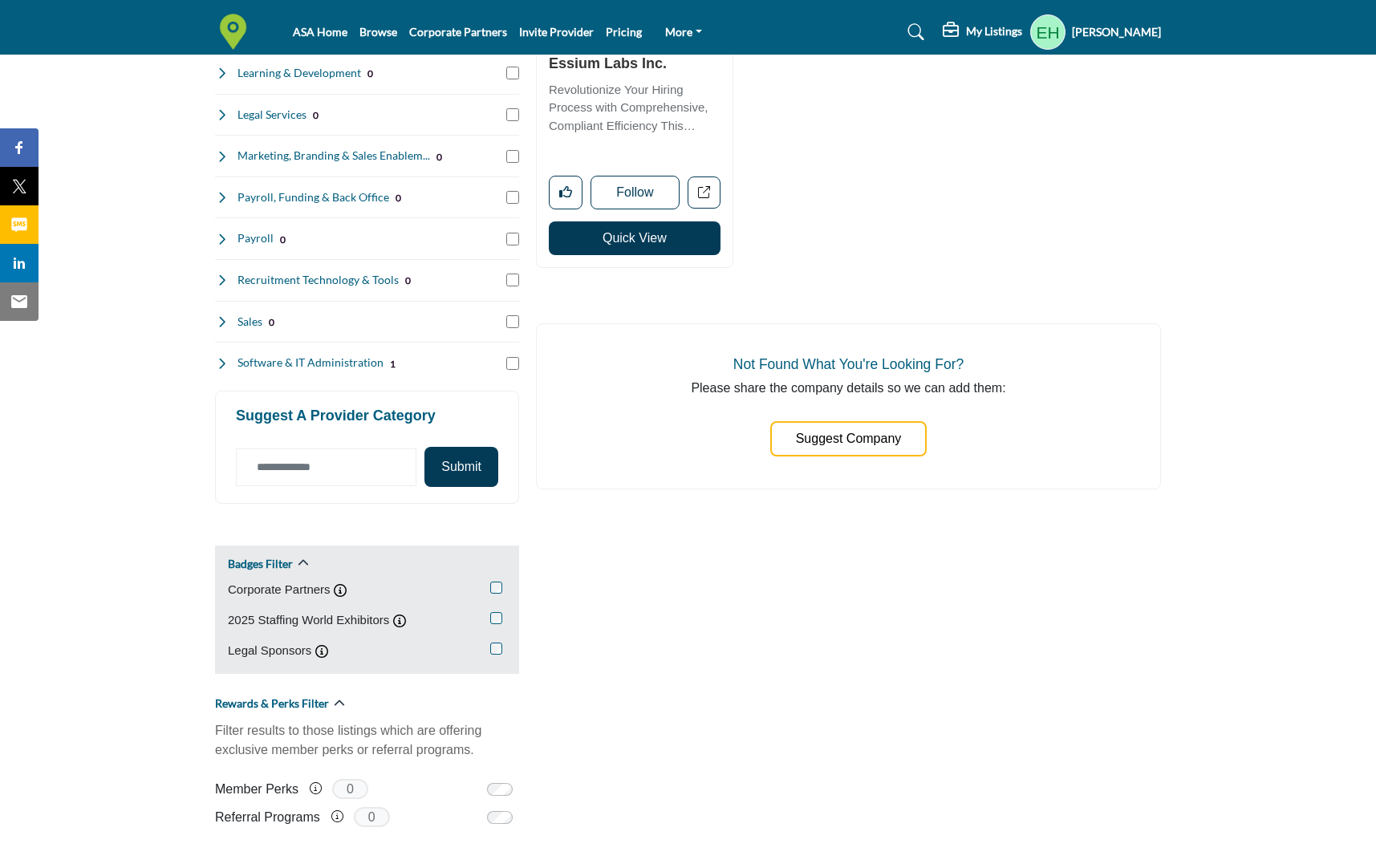
scroll to position [626, 0]
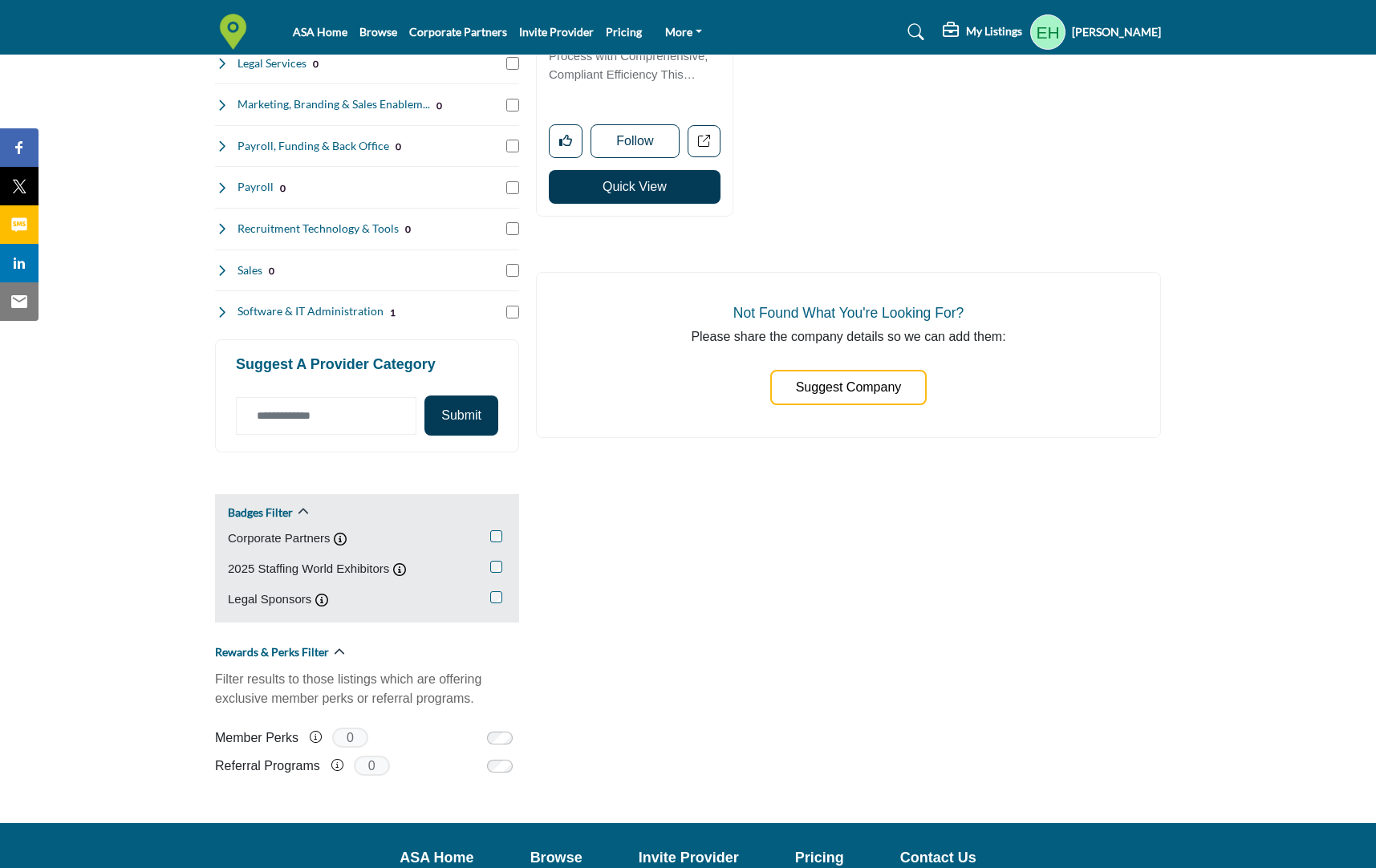
click at [220, 310] on icon at bounding box center [221, 312] width 13 height 13
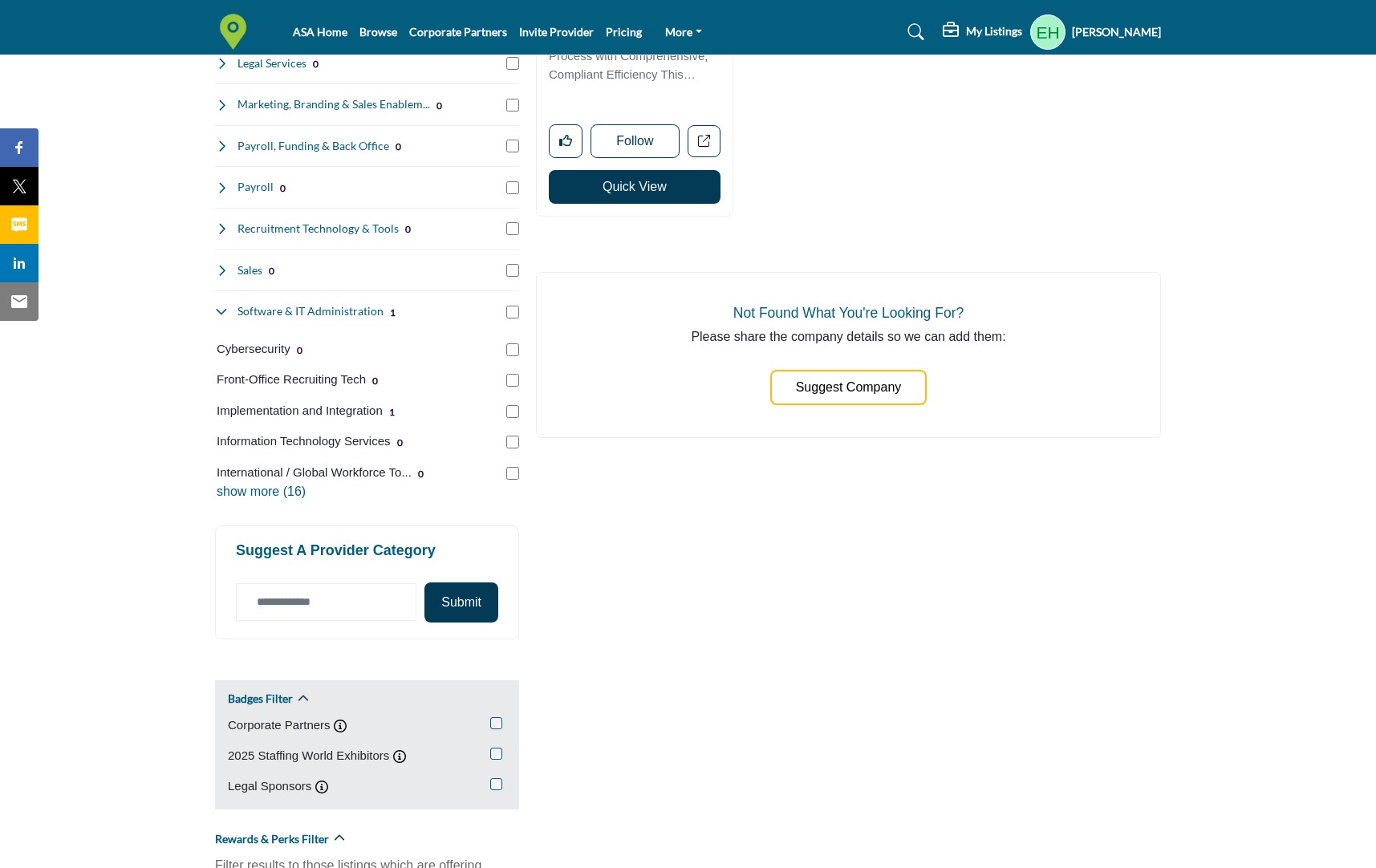
click at [220, 310] on icon at bounding box center [221, 312] width 13 height 13
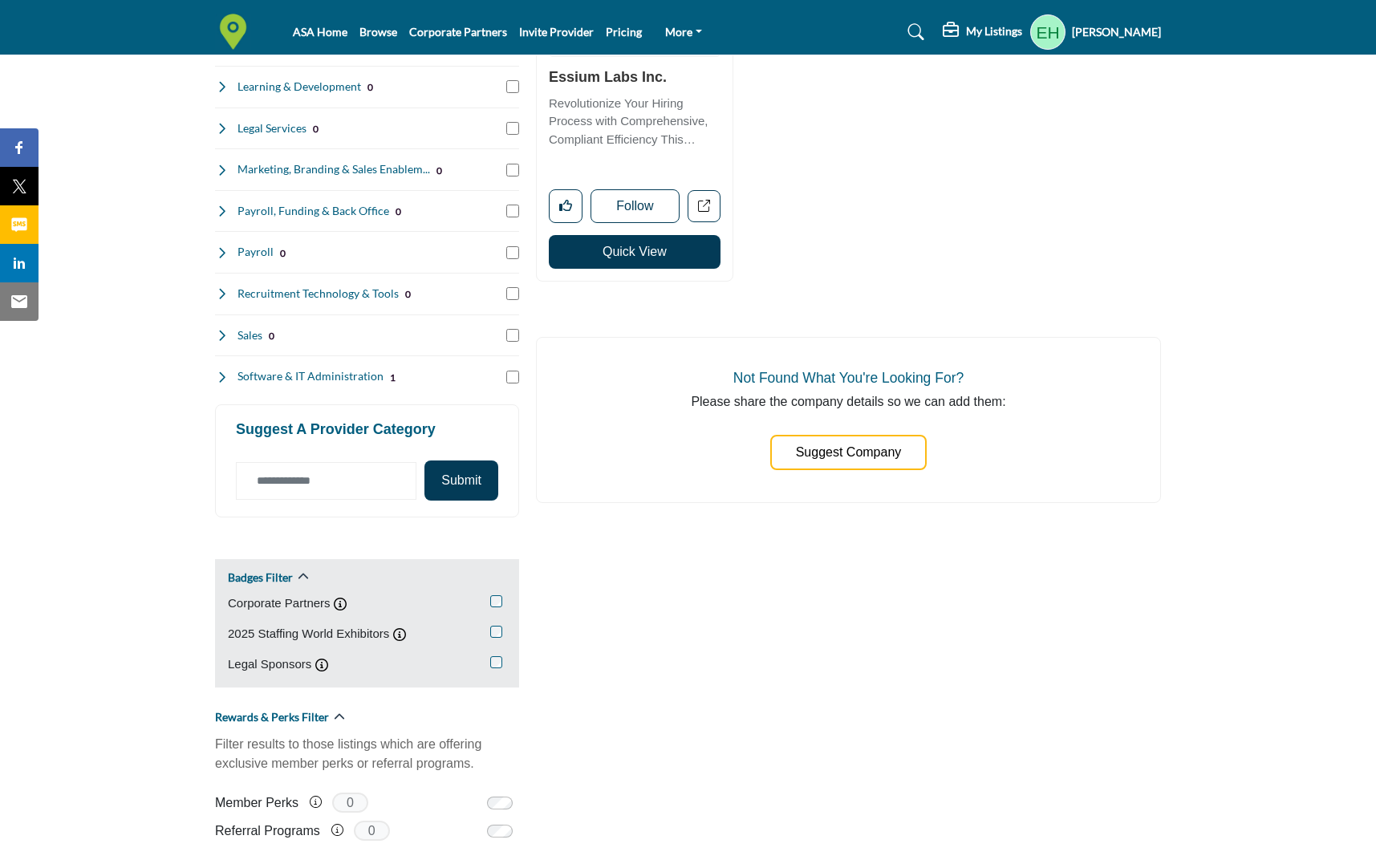
scroll to position [562, 0]
click at [281, 635] on label "2025 Staffing World Exhibitors" at bounding box center [308, 633] width 161 height 18
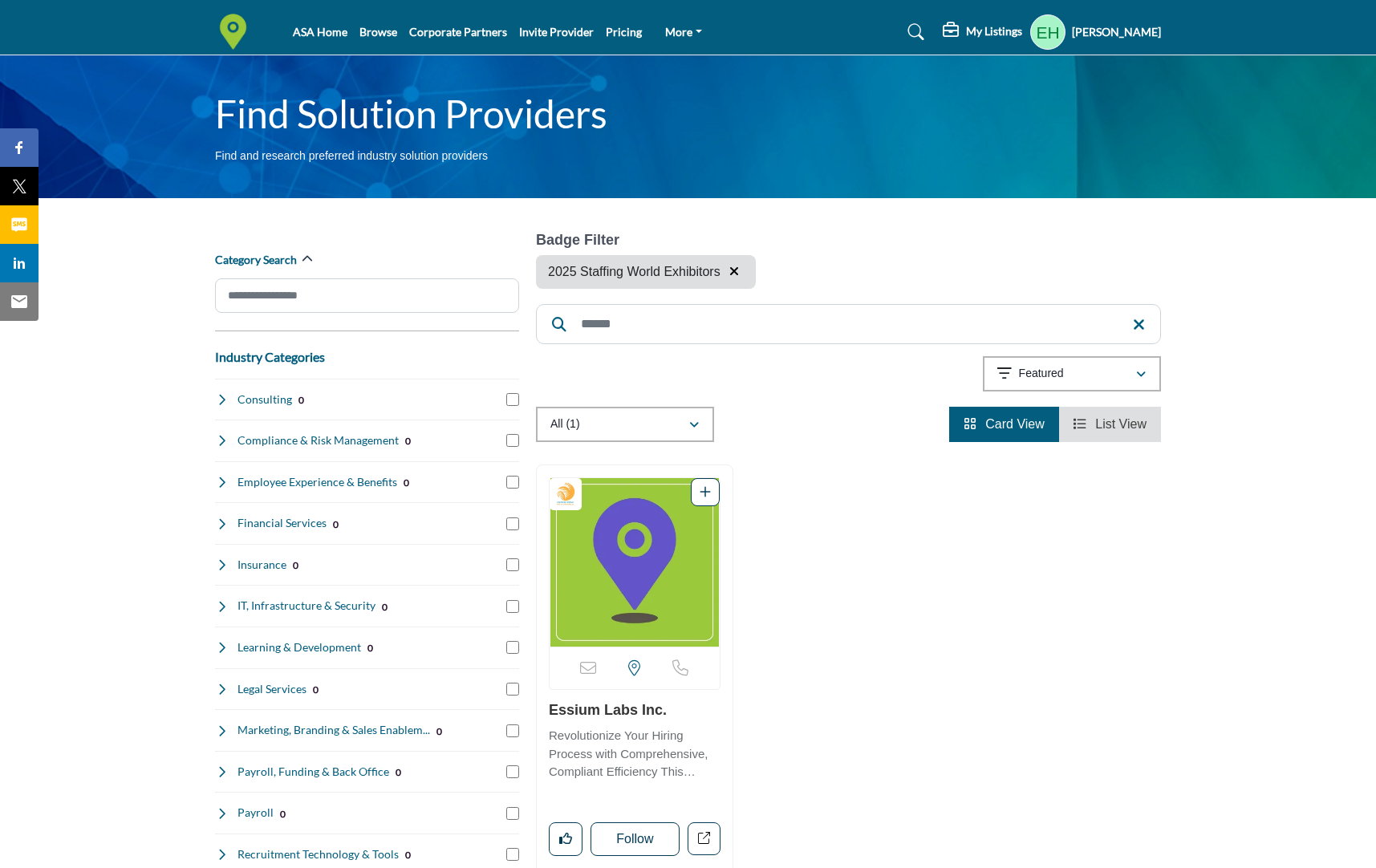
click at [497, 631] on div "Industry Categories Clear Consulting 0 0 0 0" at bounding box center [367, 648] width 304 height 618
click at [739, 270] on button "button" at bounding box center [734, 272] width 19 height 21
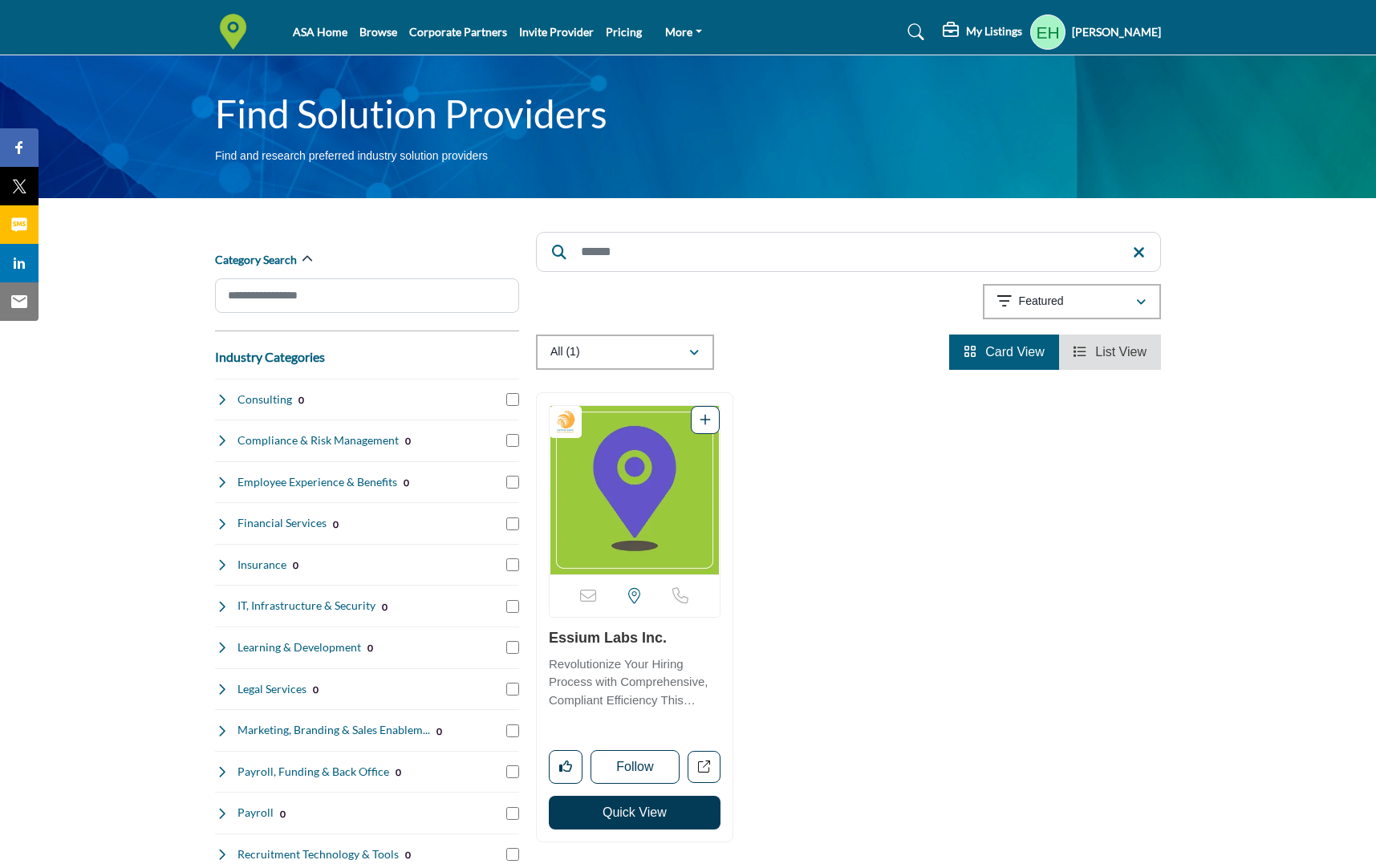
click at [264, 267] on div "Category Search" at bounding box center [367, 260] width 304 height 37
click at [263, 261] on h2 "Category Search" at bounding box center [256, 260] width 82 height 16
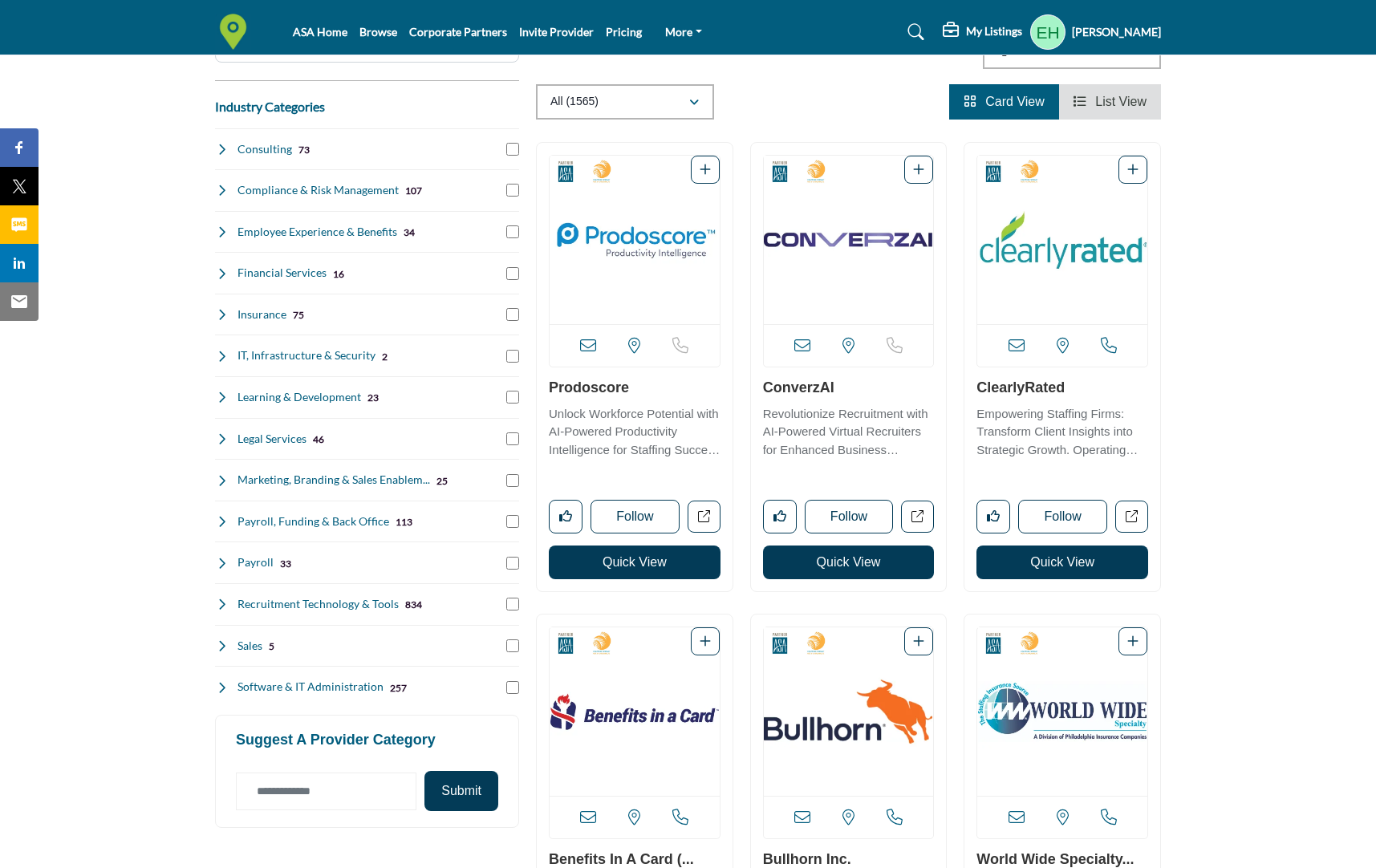
scroll to position [748, 0]
